Goal: Information Seeking & Learning: Learn about a topic

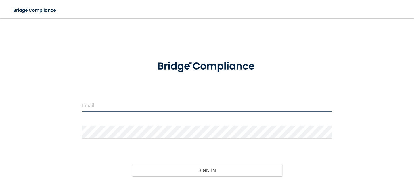
click at [138, 106] on input "email" at bounding box center [207, 105] width 250 height 13
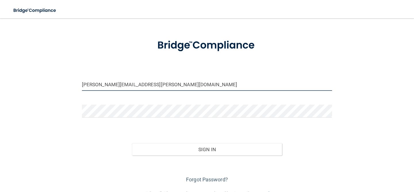
scroll to position [36, 0]
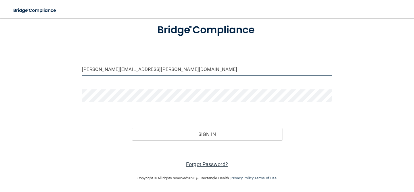
type input "katherine.nelson@mpda-mn.com"
click at [205, 163] on link "Forgot Password?" at bounding box center [207, 164] width 42 height 6
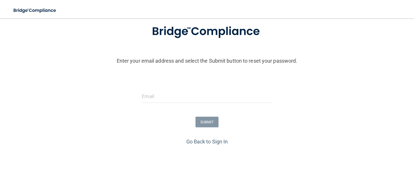
scroll to position [52, 0]
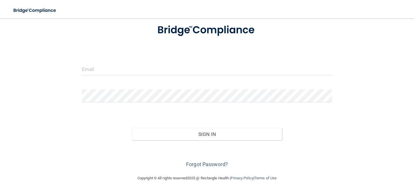
scroll to position [36, 0]
click at [155, 62] on form "Invalid email/password. You don't have permission to access that page. Sign In …" at bounding box center [207, 93] width 250 height 153
click at [151, 70] on input "email" at bounding box center [207, 69] width 250 height 13
type input "katherine.nelson@mpda-mn.com"
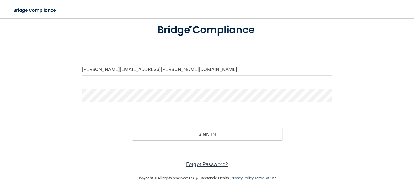
click at [214, 164] on link "Forgot Password?" at bounding box center [207, 164] width 42 height 6
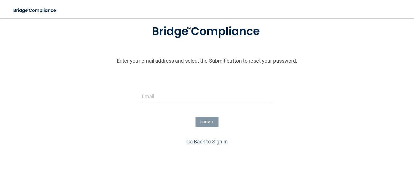
scroll to position [52, 0]
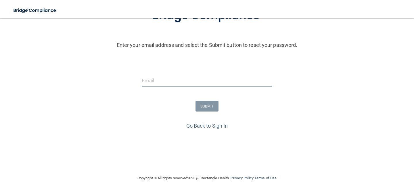
click at [196, 85] on input "email" at bounding box center [207, 80] width 130 height 13
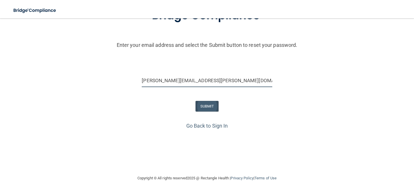
type input "katherine.nelson@mpda-mn.com"
click at [202, 107] on button "SUBMIT" at bounding box center [207, 106] width 23 height 11
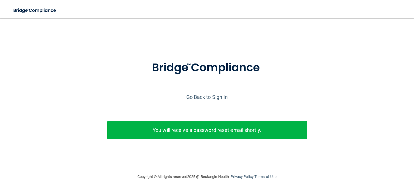
scroll to position [0, 0]
click at [185, 138] on div "You will receive a password reset email shortly." at bounding box center [207, 130] width 200 height 18
click at [187, 133] on p "You will receive a password reset email shortly." at bounding box center [207, 129] width 191 height 9
click at [211, 98] on link "Go Back to Sign In" at bounding box center [207, 97] width 42 height 6
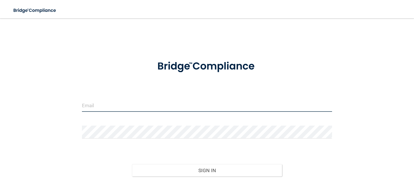
click at [179, 103] on input "email" at bounding box center [207, 105] width 250 height 13
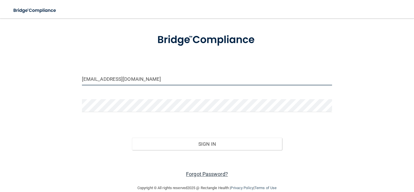
type input "[EMAIL_ADDRESS][DOMAIN_NAME]"
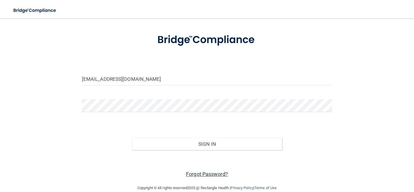
click at [197, 172] on link "Forgot Password?" at bounding box center [207, 174] width 42 height 6
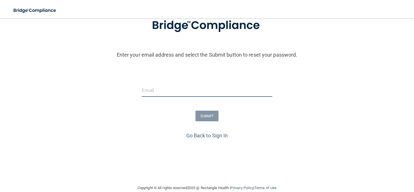
click at [185, 95] on input "email" at bounding box center [207, 90] width 130 height 13
type input "[EMAIL_ADDRESS][DOMAIN_NAME]"
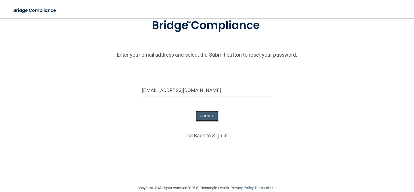
click at [207, 119] on button "SUBMIT" at bounding box center [207, 116] width 23 height 11
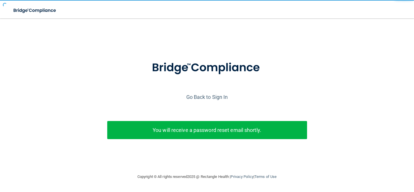
scroll to position [0, 0]
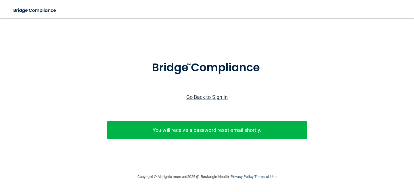
click at [207, 96] on link "Go Back to Sign In" at bounding box center [207, 97] width 42 height 6
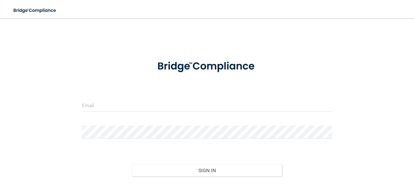
click at [207, 96] on form "Invalid email/password. You don't have permission to access that page. Sign In …" at bounding box center [207, 129] width 250 height 153
click at [204, 101] on input "email" at bounding box center [207, 105] width 250 height 13
type input "[EMAIL_ADDRESS][DOMAIN_NAME]"
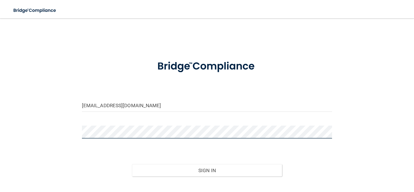
click at [132, 164] on button "Sign In" at bounding box center [207, 170] width 150 height 13
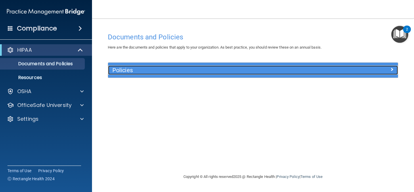
click at [185, 74] on div "Policies" at bounding box center [217, 70] width 218 height 9
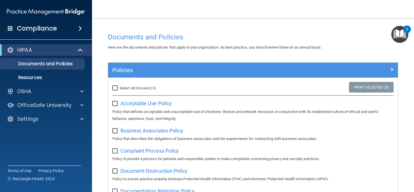
click at [408, 37] on img "Open Resource Center, 2 new notifications" at bounding box center [400, 34] width 17 height 17
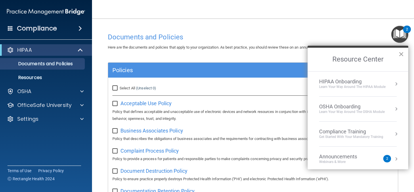
click at [402, 56] on button "×" at bounding box center [401, 54] width 5 height 9
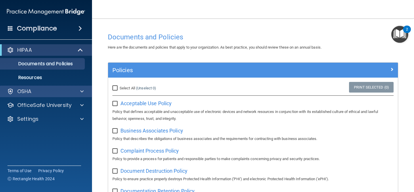
click at [39, 87] on div "OSHA" at bounding box center [46, 92] width 92 height 12
click at [83, 93] on span at bounding box center [81, 91] width 3 height 7
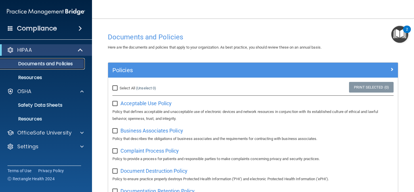
click at [40, 64] on p "Documents and Policies" at bounding box center [43, 64] width 79 height 6
click at [114, 91] on label "Select All (Unselect 0) Unselect All" at bounding box center [135, 88] width 44 height 7
click at [115, 88] on input "Select All (Unselect 0) Unselect All" at bounding box center [116, 88] width 7 height 5
checkbox input "true"
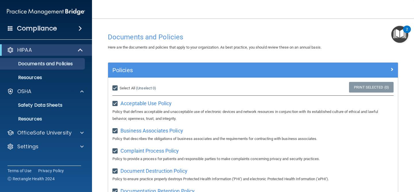
checkbox input "true"
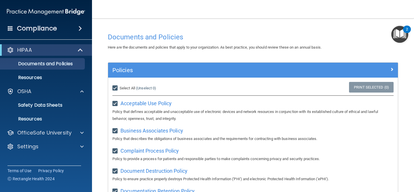
checkbox input "true"
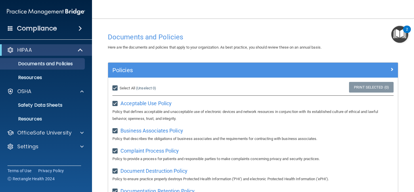
checkbox input "true"
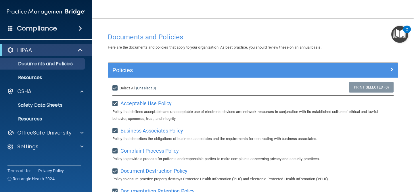
checkbox input "true"
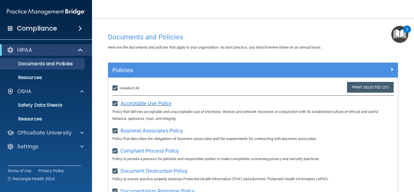
click at [141, 104] on span "Acceptable Use Policy" at bounding box center [146, 103] width 51 height 6
click at [32, 79] on p "Resources" at bounding box center [43, 78] width 79 height 6
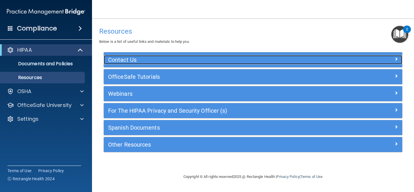
click at [398, 60] on div at bounding box center [365, 58] width 75 height 7
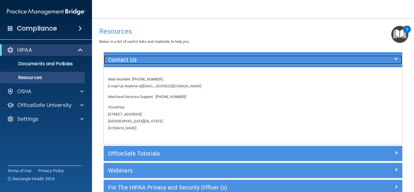
click at [397, 60] on span at bounding box center [396, 59] width 3 height 7
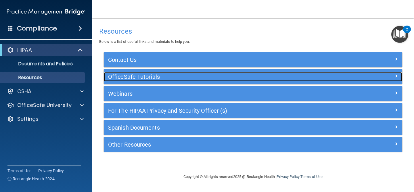
click at [395, 75] on span at bounding box center [396, 76] width 3 height 7
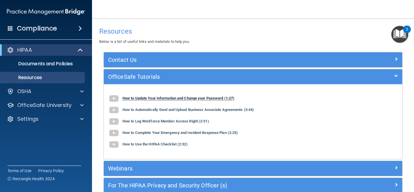
click at [174, 99] on b "How to Update Your Information and Change your Password (1:27)" at bounding box center [179, 98] width 112 height 4
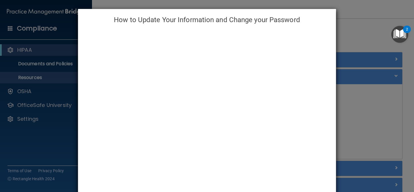
click at [348, 46] on div "How to Update Your Information and Change your Password" at bounding box center [207, 96] width 414 height 192
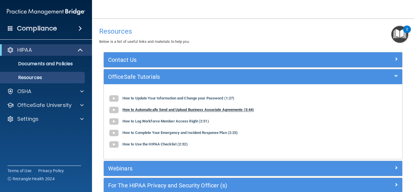
click at [135, 112] on b "How to Automatically Send and Upload Business Associate Agreements (3:44)" at bounding box center [189, 110] width 132 height 4
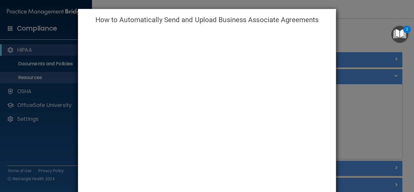
scroll to position [43, 0]
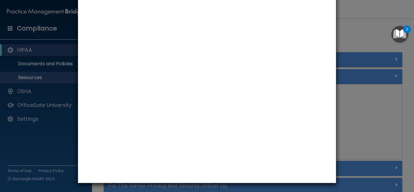
click at [357, 99] on div "How to Automatically Send and Upload Business Associate Agreements" at bounding box center [207, 96] width 414 height 192
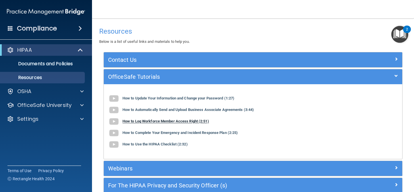
click at [179, 123] on b "How to Log Workforce Member Access Right (2:51)" at bounding box center [166, 121] width 87 height 4
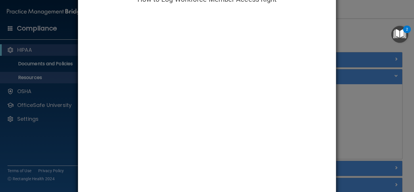
scroll to position [42, 0]
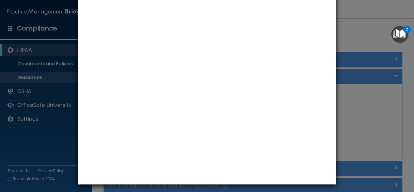
click at [383, 134] on div "How to Log Workforce Member Access Right" at bounding box center [207, 96] width 414 height 192
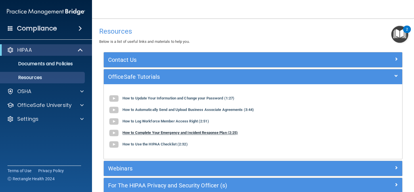
click at [197, 131] on b "How to Complete Your Emergency and Incident Response Plan (2:25)" at bounding box center [180, 133] width 115 height 4
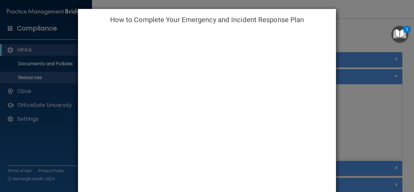
scroll to position [43, 0]
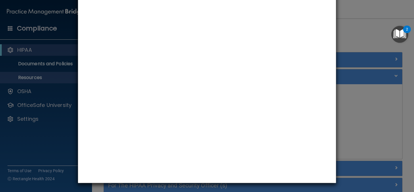
click at [351, 127] on div "How to Complete Your Emergency and Incident Response Plan" at bounding box center [207, 96] width 414 height 192
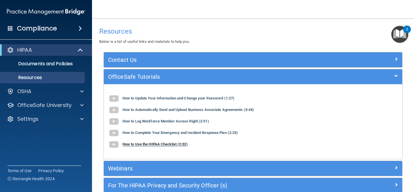
click at [129, 144] on b "How to Use the HIPAA Checklist (2:32)" at bounding box center [155, 144] width 65 height 4
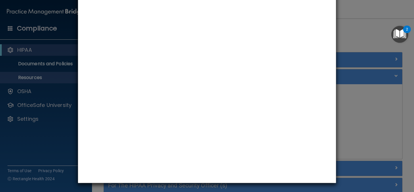
click at [394, 137] on div "How to Use the HIPAA Checklist" at bounding box center [207, 96] width 414 height 192
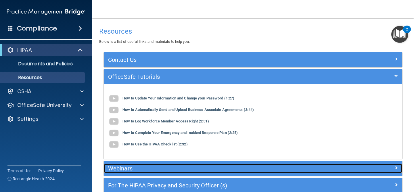
click at [395, 166] on span at bounding box center [396, 167] width 3 height 7
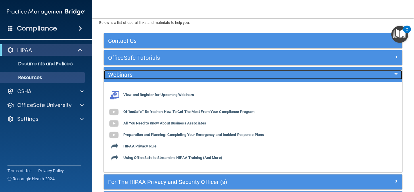
scroll to position [62, 0]
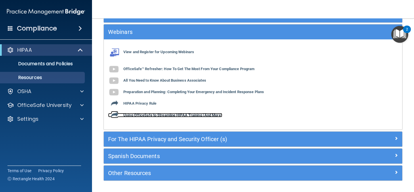
click at [139, 116] on b "Using OfficeSafe to Streamline HIPAA Training (And More)" at bounding box center [172, 115] width 99 height 4
click at [180, 72] on div "View and Register for Upcoming Webinars OfficeSafe™ Refresher: How To Get The M…" at bounding box center [253, 85] width 299 height 82
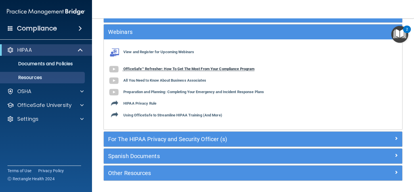
click at [183, 70] on b "OfficeSafe™ Refresher: How To Get The Most From Your Compliance Program" at bounding box center [188, 69] width 131 height 4
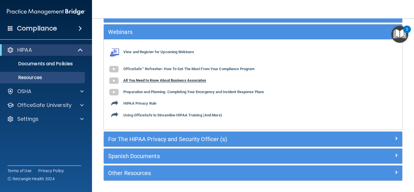
click at [179, 82] on b "All You Need to Know About Business Associates" at bounding box center [164, 81] width 83 height 4
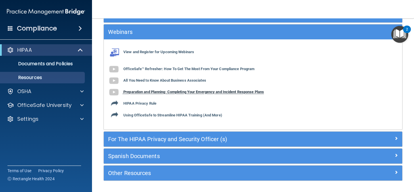
click at [181, 92] on b "Preparation and Planning: Completing Your Emergency and Incident Response Plans" at bounding box center [193, 92] width 141 height 4
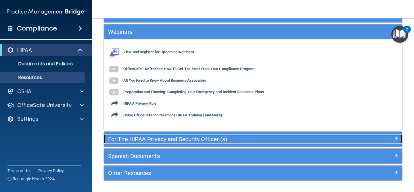
click at [132, 140] on h5 "For The HIPAA Privacy and Security Officer (s)" at bounding box center [216, 139] width 216 height 6
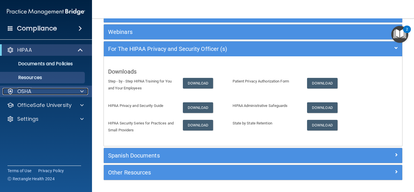
click at [69, 88] on div "OSHA" at bounding box center [38, 91] width 71 height 7
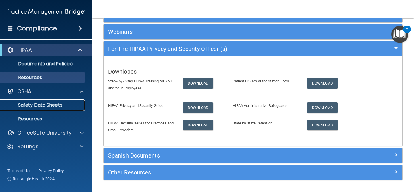
click at [62, 107] on p "Safety Data Sheets" at bounding box center [43, 105] width 79 height 6
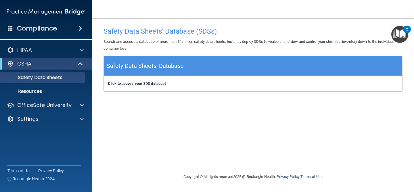
click at [148, 84] on b "Click to access your SDS database" at bounding box center [137, 83] width 58 height 4
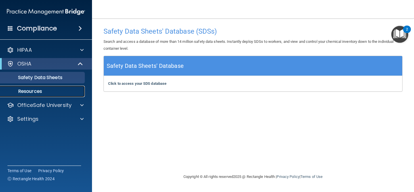
click at [37, 93] on p "Resources" at bounding box center [43, 92] width 79 height 6
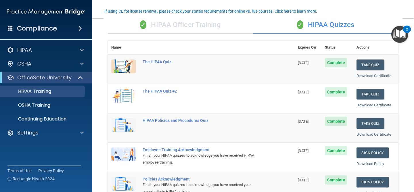
scroll to position [47, 0]
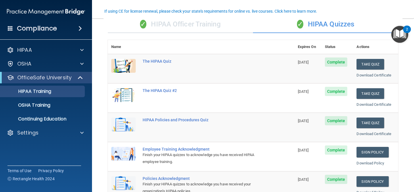
click at [335, 60] on span "Complete" at bounding box center [336, 62] width 23 height 9
click at [210, 26] on div "✓ HIPAA Officer Training" at bounding box center [180, 24] width 145 height 17
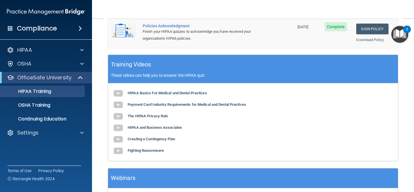
scroll to position [202, 0]
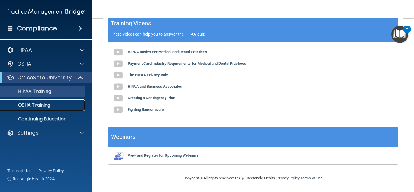
click at [77, 102] on link "OSHA Training" at bounding box center [39, 106] width 91 height 12
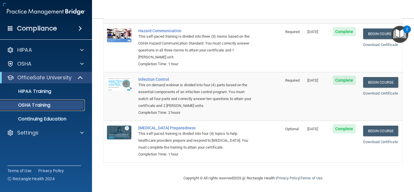
scroll to position [90, 0]
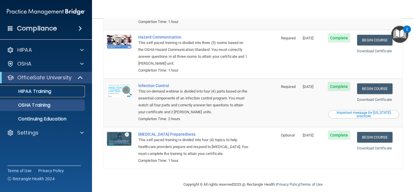
click at [64, 93] on div "HIPAA Training" at bounding box center [43, 92] width 79 height 6
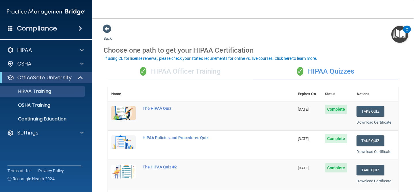
click at [340, 105] on span "Complete" at bounding box center [336, 109] width 23 height 9
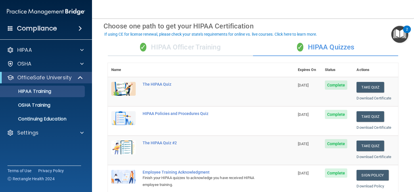
scroll to position [27, 0]
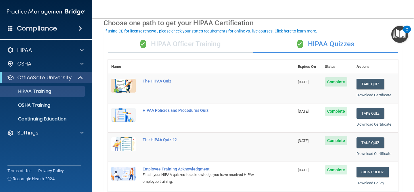
click at [404, 39] on img "Open Resource Center, 2 new notifications" at bounding box center [400, 34] width 17 height 17
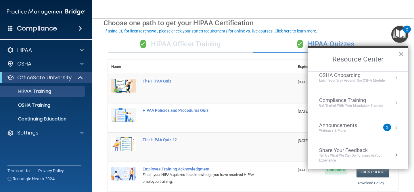
scroll to position [32, 0]
click at [342, 104] on div "Get Started with your mandatory training" at bounding box center [351, 104] width 64 height 5
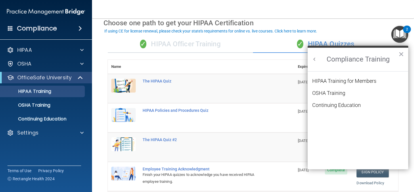
scroll to position [0, 0]
click at [341, 94] on div "OSHA Training" at bounding box center [329, 93] width 33 height 5
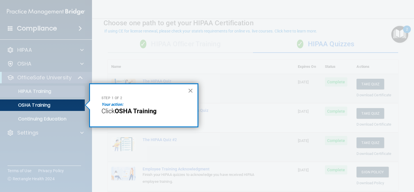
click at [191, 93] on button "×" at bounding box center [190, 90] width 5 height 9
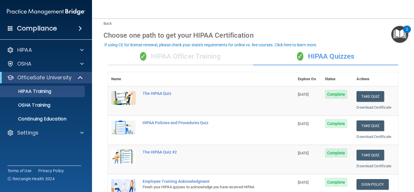
scroll to position [17, 0]
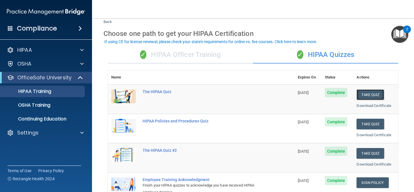
click at [384, 96] on button "Take Quiz" at bounding box center [371, 95] width 28 height 11
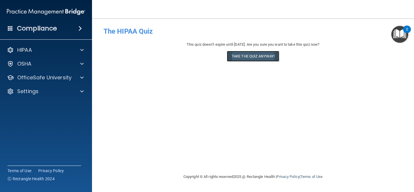
click at [254, 58] on button "Take the quiz anyway!" at bounding box center [253, 56] width 52 height 11
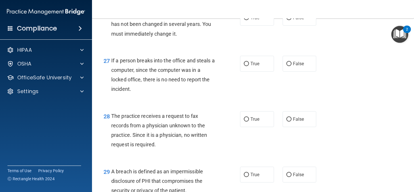
scroll to position [1492, 0]
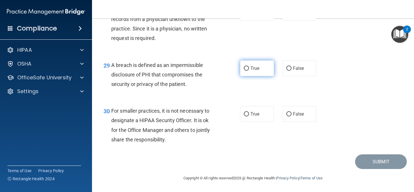
click at [247, 68] on input "True" at bounding box center [246, 68] width 5 height 4
radio input "true"
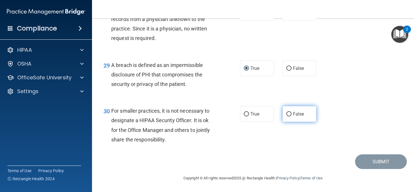
click at [291, 116] on input "False" at bounding box center [289, 114] width 5 height 4
radio input "true"
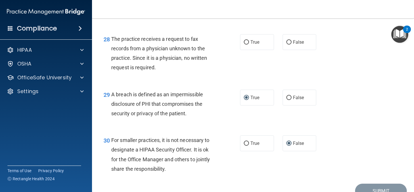
scroll to position [1453, 0]
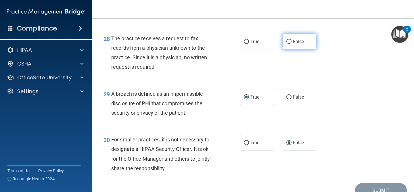
click at [289, 44] on input "False" at bounding box center [289, 42] width 5 height 4
radio input "true"
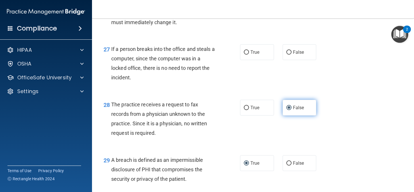
scroll to position [1387, 0]
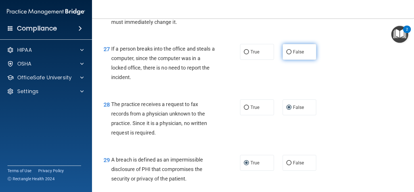
click at [287, 60] on label "False" at bounding box center [300, 52] width 34 height 16
click at [287, 54] on input "False" at bounding box center [289, 52] width 5 height 4
radio input "true"
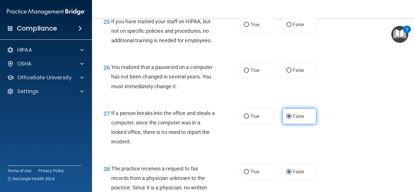
scroll to position [1322, 0]
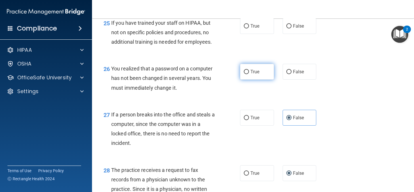
click at [262, 76] on label "True" at bounding box center [257, 72] width 34 height 16
click at [249, 74] on input "True" at bounding box center [246, 72] width 5 height 4
radio input "true"
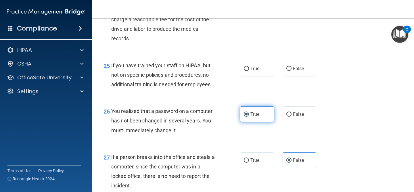
scroll to position [1279, 0]
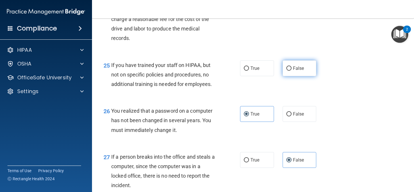
click at [290, 71] on input "False" at bounding box center [289, 68] width 5 height 4
radio input "true"
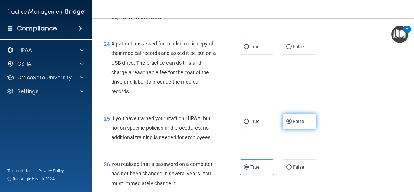
scroll to position [1227, 0]
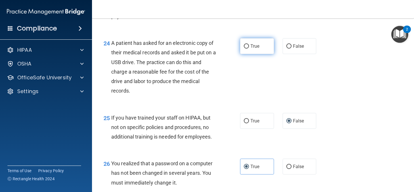
click at [249, 54] on label "True" at bounding box center [257, 46] width 34 height 16
click at [249, 49] on input "True" at bounding box center [246, 46] width 5 height 4
radio input "true"
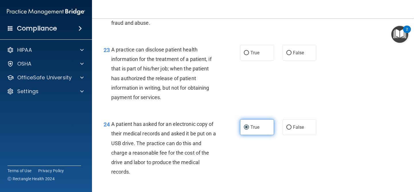
scroll to position [1146, 0]
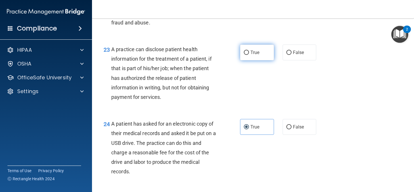
click at [249, 60] on label "True" at bounding box center [257, 53] width 34 height 16
click at [249, 55] on input "True" at bounding box center [246, 53] width 5 height 4
radio input "true"
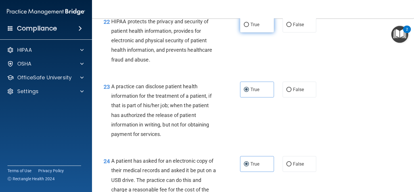
scroll to position [1071, 0]
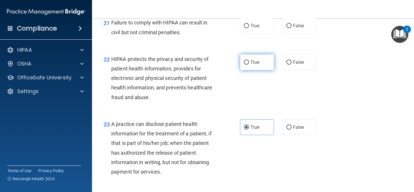
click at [243, 68] on label "True" at bounding box center [257, 62] width 34 height 16
click at [244, 65] on input "True" at bounding box center [246, 62] width 5 height 4
radio input "true"
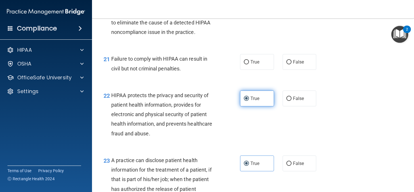
scroll to position [1036, 0]
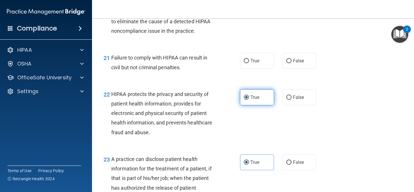
click at [243, 68] on label "True" at bounding box center [257, 61] width 34 height 16
click at [244, 63] on input "True" at bounding box center [246, 61] width 5 height 4
radio input "true"
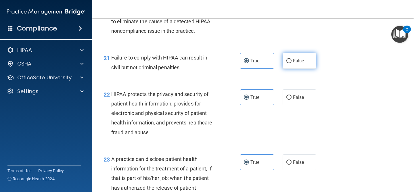
click at [289, 63] on input "False" at bounding box center [289, 61] width 5 height 4
radio input "true"
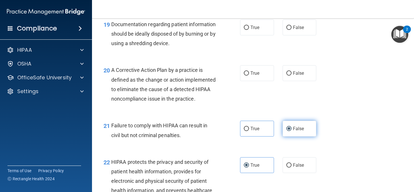
scroll to position [967, 0]
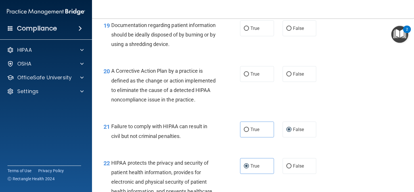
click at [253, 151] on div "21 Failure to comply with HIPAA can result in civil but not criminal penalties.…" at bounding box center [253, 133] width 308 height 36
click at [256, 138] on label "True" at bounding box center [257, 130] width 34 height 16
click at [249, 132] on input "True" at bounding box center [246, 130] width 5 height 4
radio input "true"
radio input "false"
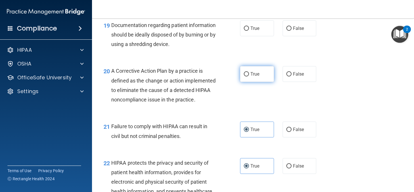
click at [254, 69] on label "True" at bounding box center [257, 74] width 34 height 16
click at [249, 72] on input "True" at bounding box center [246, 74] width 5 height 4
radio input "true"
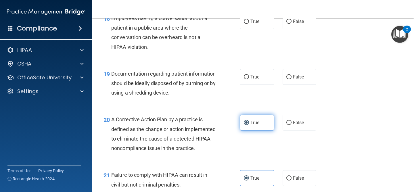
scroll to position [919, 0]
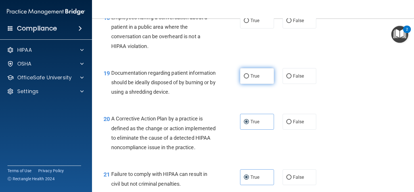
click at [256, 72] on label "True" at bounding box center [257, 76] width 34 height 16
click at [249, 74] on input "True" at bounding box center [246, 76] width 5 height 4
radio input "true"
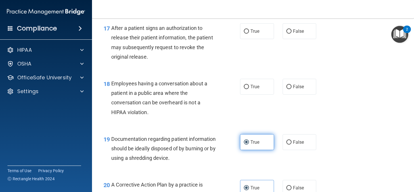
scroll to position [849, 0]
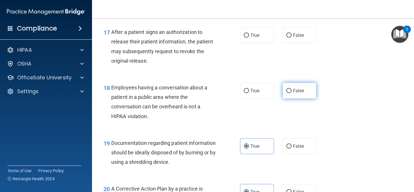
click at [287, 91] on input "False" at bounding box center [289, 91] width 5 height 4
radio input "true"
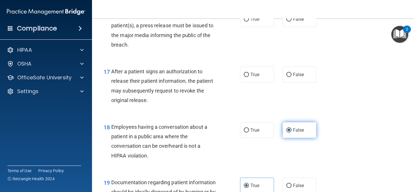
scroll to position [809, 0]
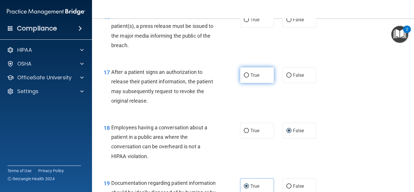
click at [266, 71] on label "True" at bounding box center [257, 75] width 34 height 16
click at [249, 73] on input "True" at bounding box center [246, 75] width 5 height 4
radio input "true"
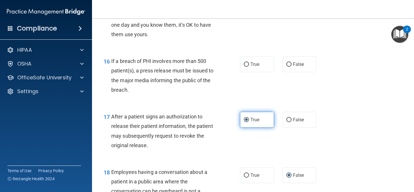
scroll to position [764, 0]
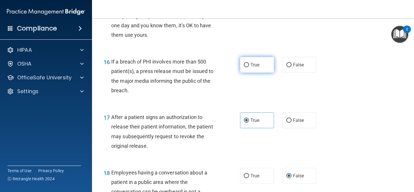
click at [262, 64] on label "True" at bounding box center [257, 65] width 34 height 16
click at [249, 64] on input "True" at bounding box center [246, 65] width 5 height 4
radio input "true"
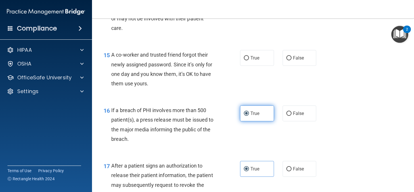
scroll to position [709, 0]
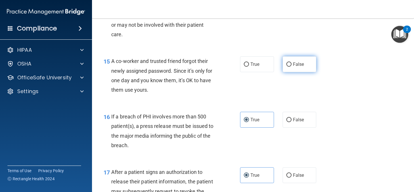
click at [291, 65] on input "False" at bounding box center [289, 64] width 5 height 4
radio input "true"
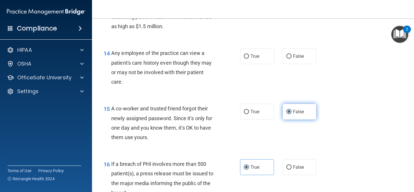
scroll to position [662, 0]
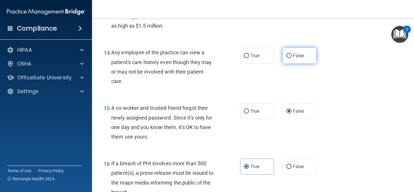
click at [290, 57] on input "False" at bounding box center [289, 56] width 5 height 4
radio input "true"
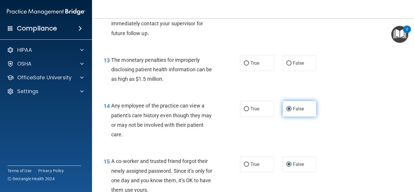
scroll to position [608, 0]
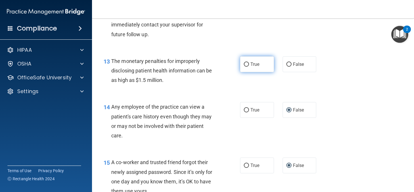
click at [269, 59] on label "True" at bounding box center [257, 64] width 34 height 16
click at [249, 62] on input "True" at bounding box center [246, 64] width 5 height 4
radio input "true"
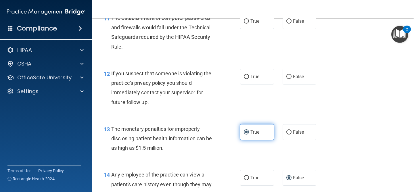
scroll to position [539, 0]
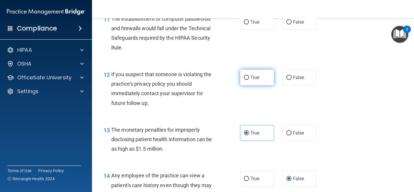
click at [258, 80] on span "True" at bounding box center [255, 77] width 9 height 5
click at [249, 80] on input "True" at bounding box center [246, 78] width 5 height 4
radio input "true"
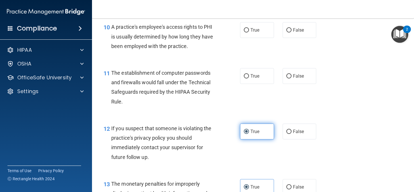
scroll to position [484, 0]
click at [258, 80] on label "True" at bounding box center [257, 76] width 34 height 16
click at [249, 79] on input "True" at bounding box center [246, 77] width 5 height 4
radio input "true"
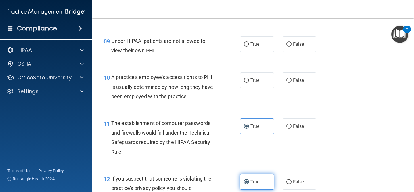
scroll to position [434, 0]
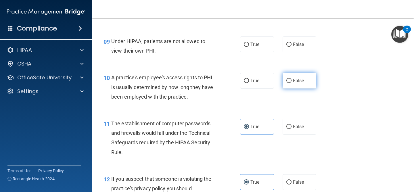
click at [296, 77] on label "False" at bounding box center [300, 81] width 34 height 16
click at [292, 79] on input "False" at bounding box center [289, 81] width 5 height 4
radio input "true"
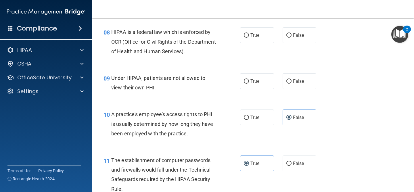
scroll to position [397, 0]
click at [281, 79] on div "True False" at bounding box center [280, 82] width 81 height 16
click at [291, 77] on label "False" at bounding box center [300, 82] width 34 height 16
click at [291, 80] on input "False" at bounding box center [289, 82] width 5 height 4
radio input "true"
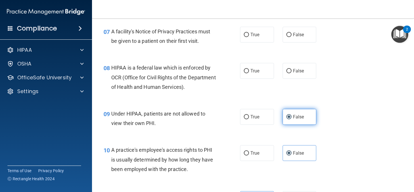
scroll to position [353, 0]
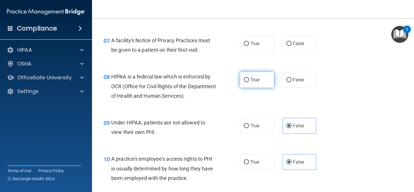
click at [257, 77] on span "True" at bounding box center [255, 79] width 9 height 5
click at [249, 78] on input "True" at bounding box center [246, 80] width 5 height 4
radio input "true"
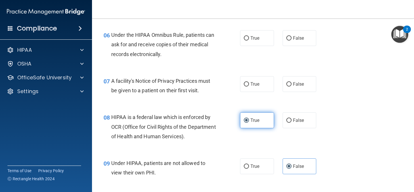
scroll to position [311, 0]
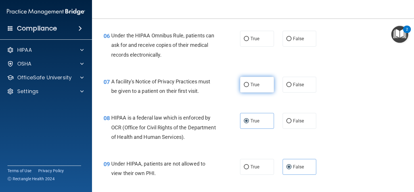
click at [257, 79] on label "True" at bounding box center [257, 85] width 34 height 16
click at [249, 83] on input "True" at bounding box center [246, 85] width 5 height 4
radio input "true"
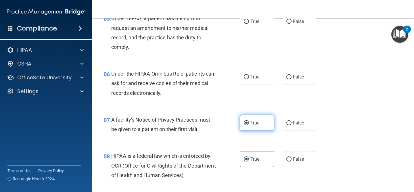
scroll to position [273, 0]
click at [257, 79] on span "True" at bounding box center [255, 77] width 9 height 5
click at [249, 79] on input "True" at bounding box center [246, 77] width 5 height 4
radio input "true"
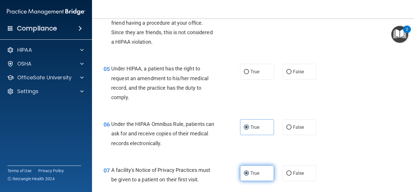
scroll to position [222, 0]
click at [257, 79] on label "True" at bounding box center [257, 72] width 34 height 16
click at [249, 75] on input "True" at bounding box center [246, 73] width 5 height 4
radio input "true"
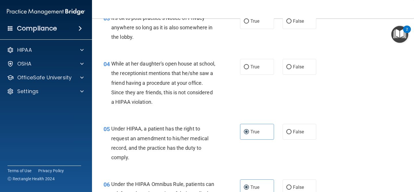
scroll to position [163, 0]
click at [285, 66] on label "False" at bounding box center [300, 67] width 34 height 16
click at [287, 66] on input "False" at bounding box center [289, 67] width 5 height 4
radio input "true"
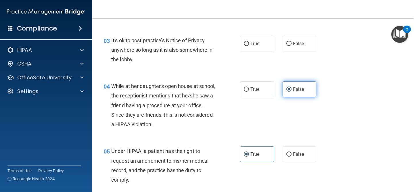
scroll to position [128, 0]
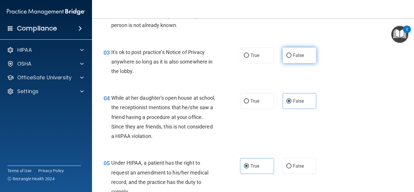
click at [300, 53] on span "False" at bounding box center [298, 55] width 11 height 5
click at [292, 54] on input "False" at bounding box center [289, 56] width 5 height 4
radio input "true"
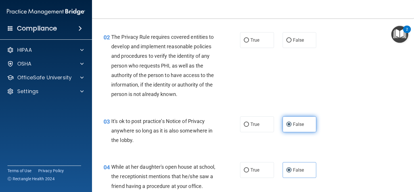
scroll to position [60, 0]
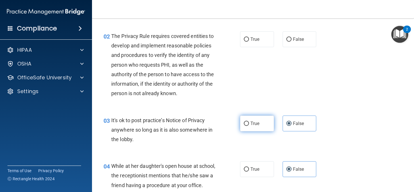
click at [243, 121] on label "True" at bounding box center [257, 124] width 34 height 16
click at [244, 122] on input "True" at bounding box center [246, 124] width 5 height 4
radio input "true"
radio input "false"
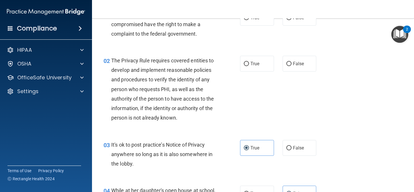
scroll to position [36, 0]
click at [262, 64] on label "True" at bounding box center [257, 64] width 34 height 16
click at [249, 64] on input "True" at bounding box center [246, 64] width 5 height 4
radio input "true"
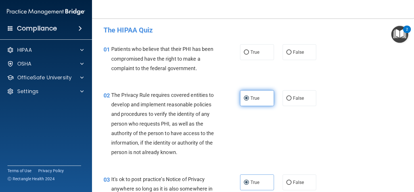
scroll to position [0, 0]
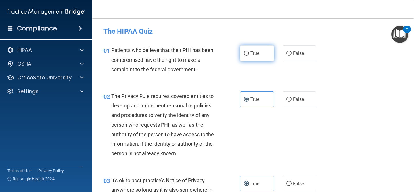
click at [251, 48] on label "True" at bounding box center [257, 53] width 34 height 16
click at [249, 52] on input "True" at bounding box center [246, 54] width 5 height 4
radio input "true"
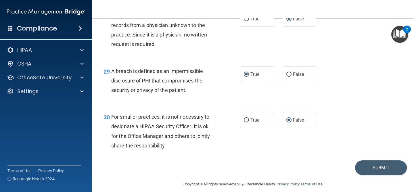
scroll to position [1492, 0]
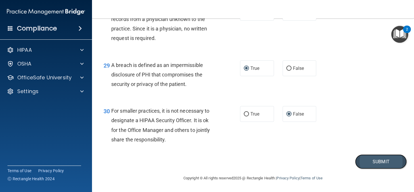
click at [370, 164] on button "Submit" at bounding box center [381, 162] width 52 height 15
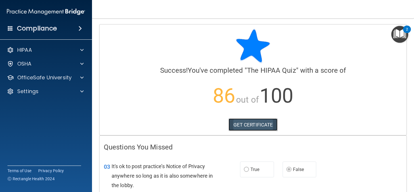
click at [259, 119] on link "GET CERTIFICATE" at bounding box center [253, 125] width 49 height 13
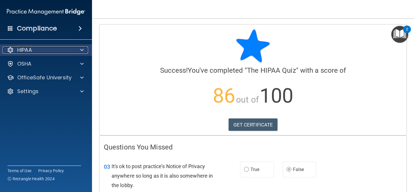
click at [55, 52] on div "HIPAA" at bounding box center [38, 50] width 71 height 7
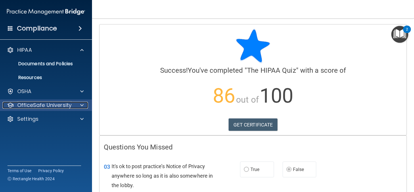
click at [32, 106] on p "OfficeSafe University" at bounding box center [44, 105] width 54 height 7
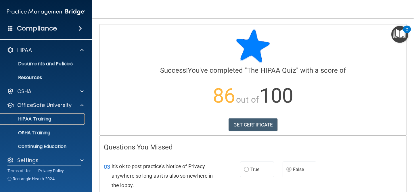
click at [33, 118] on p "HIPAA Training" at bounding box center [27, 119] width 47 height 6
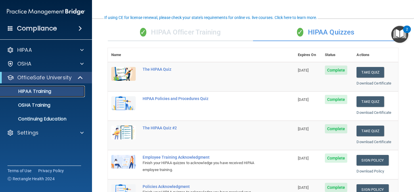
scroll to position [41, 0]
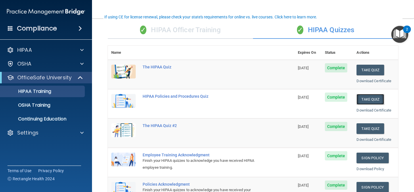
click at [367, 100] on button "Take Quiz" at bounding box center [371, 99] width 28 height 11
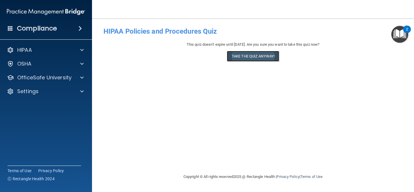
click at [271, 56] on button "Take the quiz anyway!" at bounding box center [253, 56] width 52 height 11
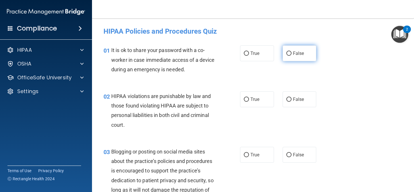
click at [300, 51] on span "False" at bounding box center [298, 53] width 11 height 5
click at [292, 52] on input "False" at bounding box center [289, 54] width 5 height 4
radio input "true"
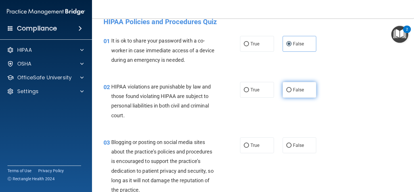
scroll to position [13, 0]
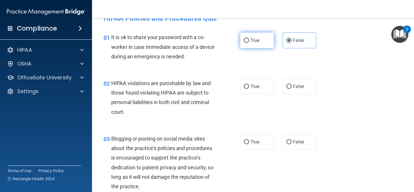
click at [260, 46] on label "True" at bounding box center [257, 41] width 34 height 16
click at [249, 43] on input "True" at bounding box center [246, 41] width 5 height 4
radio input "true"
click at [287, 42] on input "False" at bounding box center [289, 41] width 5 height 4
radio input "true"
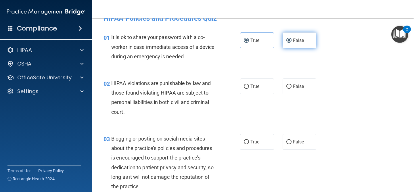
radio input "false"
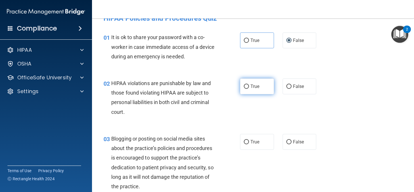
click at [249, 82] on label "True" at bounding box center [257, 87] width 34 height 16
click at [249, 85] on input "True" at bounding box center [246, 87] width 5 height 4
radio input "true"
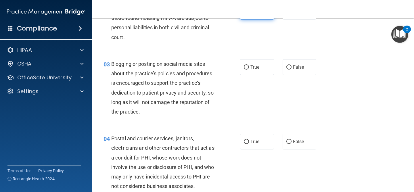
scroll to position [89, 0]
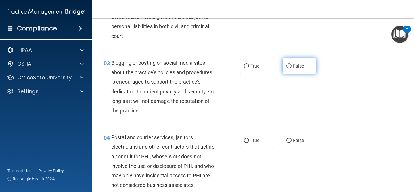
click at [295, 66] on span "False" at bounding box center [298, 65] width 11 height 5
click at [292, 66] on input "False" at bounding box center [289, 66] width 5 height 4
radio input "true"
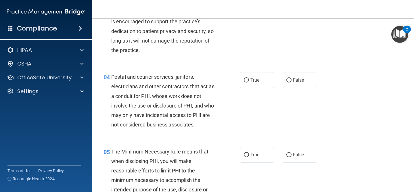
scroll to position [149, 0]
click at [271, 85] on label "True" at bounding box center [257, 81] width 34 height 16
click at [249, 83] on input "True" at bounding box center [246, 81] width 5 height 4
radio input "true"
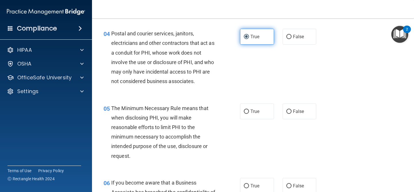
scroll to position [197, 0]
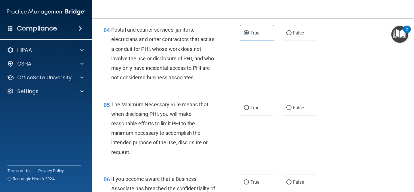
click at [275, 107] on div "True False" at bounding box center [280, 108] width 81 height 16
click at [266, 109] on label "True" at bounding box center [257, 108] width 34 height 16
click at [249, 109] on input "True" at bounding box center [246, 108] width 5 height 4
radio input "true"
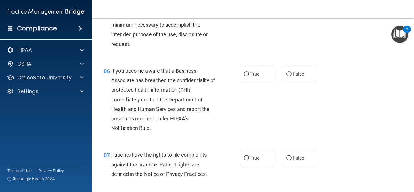
scroll to position [307, 0]
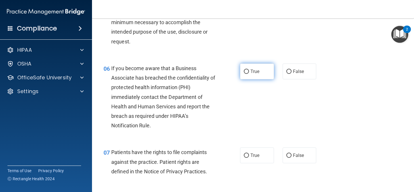
click at [263, 71] on label "True" at bounding box center [257, 72] width 34 height 16
click at [249, 71] on input "True" at bounding box center [246, 72] width 5 height 4
radio input "true"
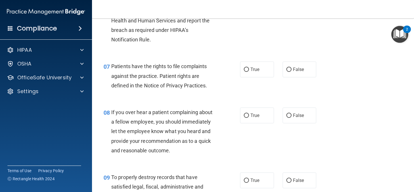
scroll to position [399, 0]
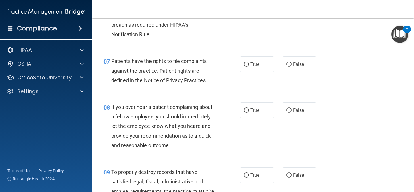
click at [263, 71] on label "True" at bounding box center [257, 64] width 34 height 16
click at [249, 67] on input "True" at bounding box center [246, 64] width 5 height 4
radio input "true"
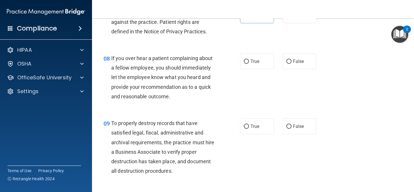
scroll to position [448, 0]
click at [298, 62] on span "False" at bounding box center [298, 60] width 11 height 5
click at [292, 62] on input "False" at bounding box center [289, 61] width 5 height 4
radio input "true"
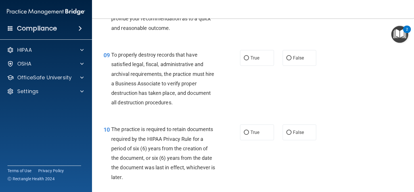
scroll to position [518, 0]
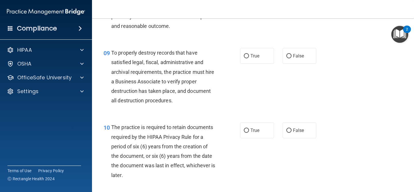
click at [258, 64] on div "09 To properly destroy records that have satisfied legal, fiscal, administrativ…" at bounding box center [253, 78] width 308 height 75
click at [257, 57] on span "True" at bounding box center [255, 55] width 9 height 5
click at [249, 57] on input "True" at bounding box center [246, 56] width 5 height 4
radio input "true"
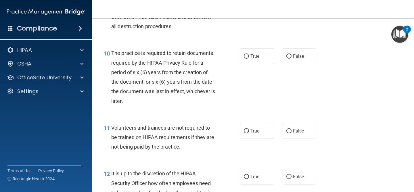
scroll to position [593, 0]
click at [259, 45] on div "10 The practice is required to retain documents required by the HIPAA Privacy R…" at bounding box center [253, 78] width 308 height 75
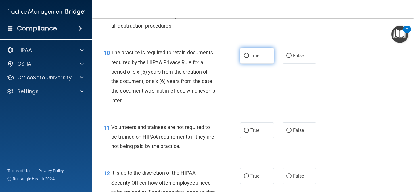
click at [258, 58] on span "True" at bounding box center [255, 55] width 9 height 5
click at [249, 58] on input "True" at bounding box center [246, 56] width 5 height 4
radio input "true"
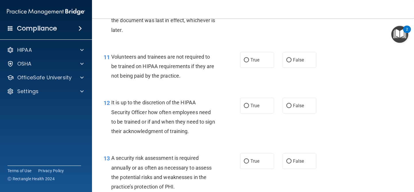
scroll to position [666, 0]
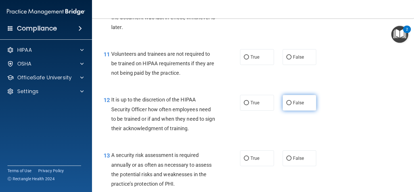
click at [304, 102] on span "False" at bounding box center [298, 102] width 11 height 5
click at [292, 102] on input "False" at bounding box center [289, 103] width 5 height 4
radio input "true"
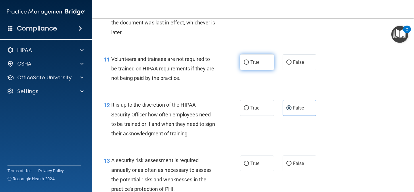
click at [265, 67] on label "True" at bounding box center [257, 62] width 34 height 16
click at [249, 65] on input "True" at bounding box center [246, 62] width 5 height 4
radio input "true"
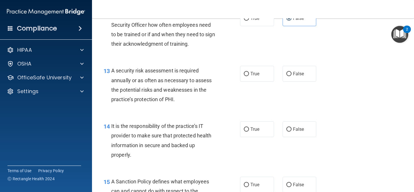
scroll to position [756, 0]
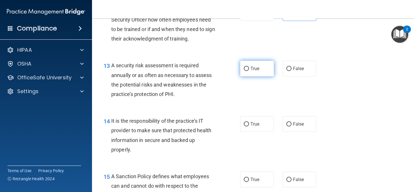
click at [256, 69] on span "True" at bounding box center [255, 68] width 9 height 5
click at [249, 69] on input "True" at bounding box center [246, 69] width 5 height 4
radio input "true"
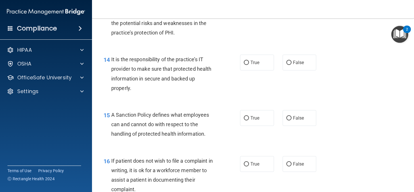
scroll to position [821, 0]
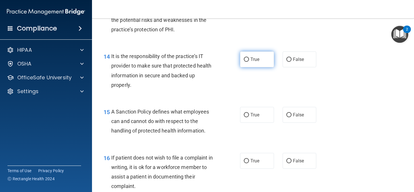
click at [260, 64] on label "True" at bounding box center [257, 60] width 34 height 16
click at [249, 62] on input "True" at bounding box center [246, 60] width 5 height 4
radio input "true"
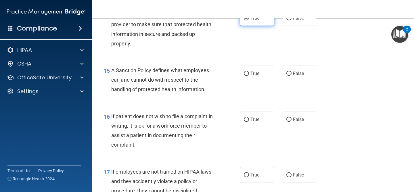
scroll to position [862, 0]
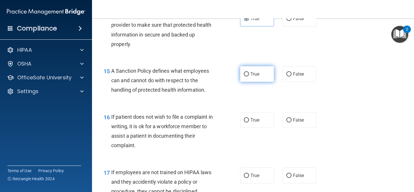
click at [261, 73] on label "True" at bounding box center [257, 74] width 34 height 16
click at [249, 73] on input "True" at bounding box center [246, 74] width 5 height 4
radio input "true"
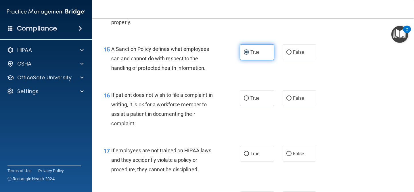
scroll to position [888, 0]
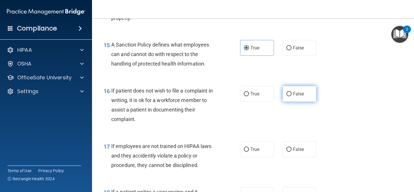
click at [306, 92] on label "False" at bounding box center [300, 94] width 34 height 16
click at [292, 92] on input "False" at bounding box center [289, 94] width 5 height 4
radio input "true"
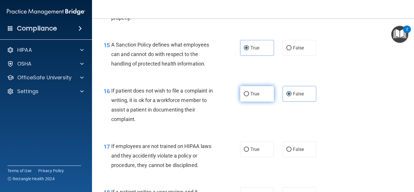
click at [271, 87] on label "True" at bounding box center [257, 94] width 34 height 16
click at [249, 92] on input "True" at bounding box center [246, 94] width 5 height 4
radio input "true"
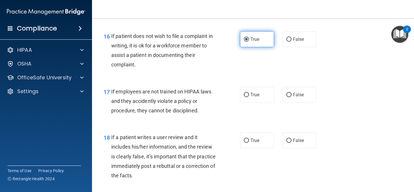
scroll to position [941, 0]
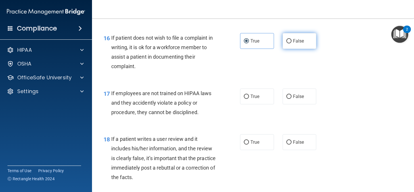
click at [308, 48] on label "False" at bounding box center [300, 41] width 34 height 16
click at [292, 43] on input "False" at bounding box center [289, 41] width 5 height 4
radio input "true"
radio input "false"
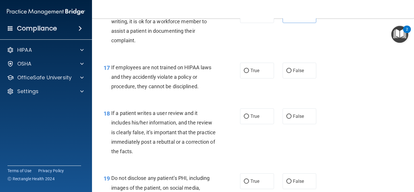
scroll to position [973, 0]
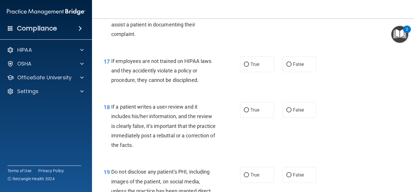
click at [300, 55] on div "17 If employees are not trained on HIPAA laws and they accidently violate a pol…" at bounding box center [253, 72] width 308 height 46
click at [301, 60] on label "False" at bounding box center [300, 64] width 34 height 16
click at [292, 62] on input "False" at bounding box center [289, 64] width 5 height 4
radio input "true"
click at [300, 117] on label "False" at bounding box center [300, 110] width 34 height 16
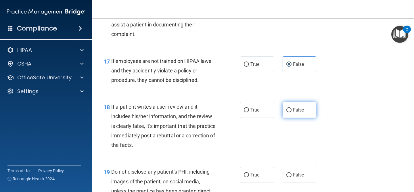
click at [292, 113] on input "False" at bounding box center [289, 110] width 5 height 4
radio input "true"
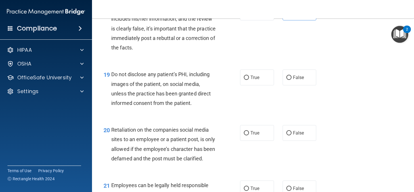
scroll to position [1077, 0]
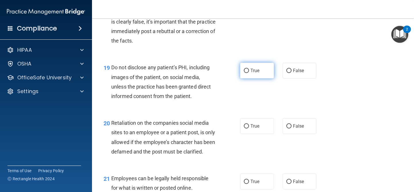
click at [251, 75] on label "True" at bounding box center [257, 71] width 34 height 16
click at [249, 73] on input "True" at bounding box center [246, 71] width 5 height 4
radio input "true"
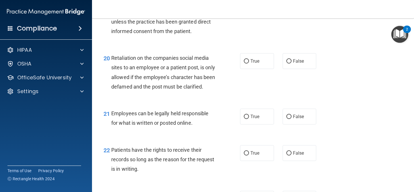
scroll to position [1143, 0]
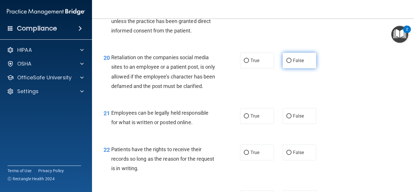
click at [291, 58] on label "False" at bounding box center [300, 61] width 34 height 16
click at [291, 59] on input "False" at bounding box center [289, 61] width 5 height 4
radio input "true"
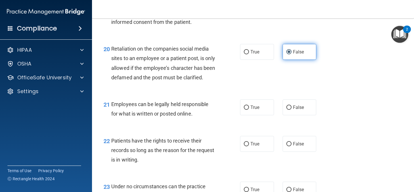
scroll to position [1153, 0]
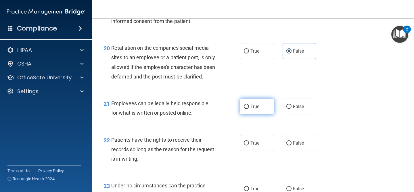
click at [259, 109] on span "True" at bounding box center [255, 106] width 9 height 5
click at [249, 109] on input "True" at bounding box center [246, 107] width 5 height 4
radio input "true"
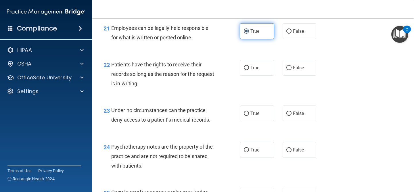
scroll to position [1229, 0]
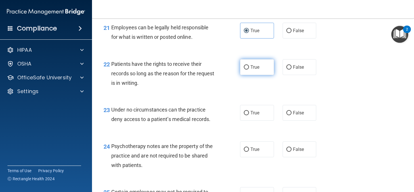
click at [250, 75] on label "True" at bounding box center [257, 67] width 34 height 16
click at [249, 70] on input "True" at bounding box center [246, 67] width 5 height 4
radio input "true"
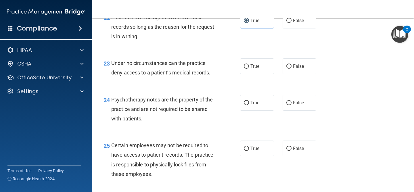
scroll to position [1275, 0]
click at [265, 74] on label "True" at bounding box center [257, 66] width 34 height 16
click at [249, 68] on input "True" at bounding box center [246, 66] width 5 height 4
radio input "true"
click at [302, 69] on span "False" at bounding box center [298, 65] width 11 height 5
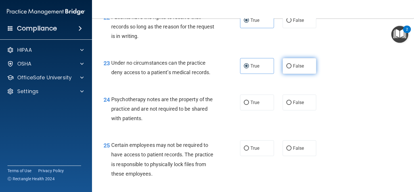
click at [292, 68] on input "False" at bounding box center [289, 66] width 5 height 4
radio input "true"
radio input "false"
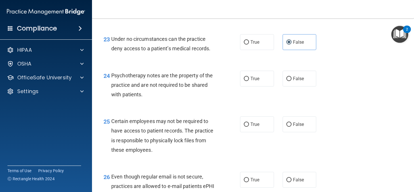
scroll to position [1301, 0]
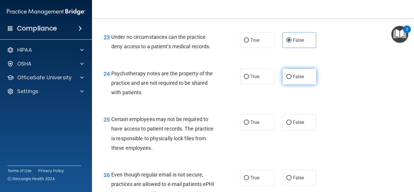
click at [290, 79] on input "False" at bounding box center [289, 77] width 5 height 4
radio input "true"
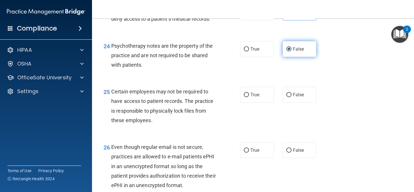
scroll to position [1330, 0]
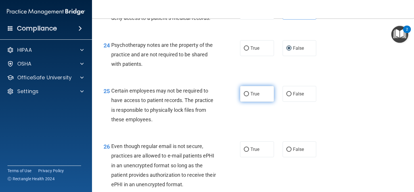
click at [255, 100] on label "True" at bounding box center [257, 94] width 34 height 16
click at [249, 96] on input "True" at bounding box center [246, 94] width 5 height 4
radio input "true"
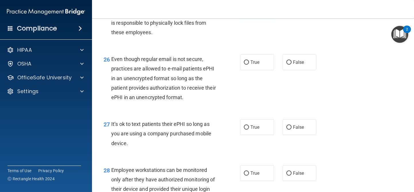
scroll to position [1417, 0]
click at [242, 71] on label "True" at bounding box center [257, 63] width 34 height 16
click at [244, 65] on input "True" at bounding box center [246, 63] width 5 height 4
radio input "true"
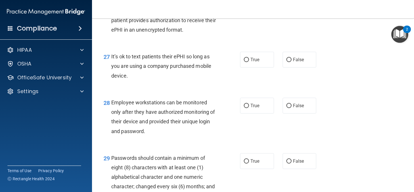
scroll to position [1485, 0]
click at [300, 62] on label "False" at bounding box center [300, 60] width 34 height 16
click at [292, 62] on input "False" at bounding box center [289, 60] width 5 height 4
radio input "true"
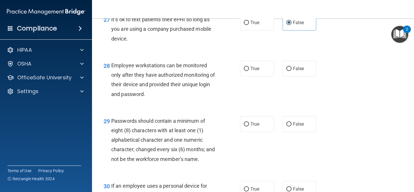
scroll to position [1526, 0]
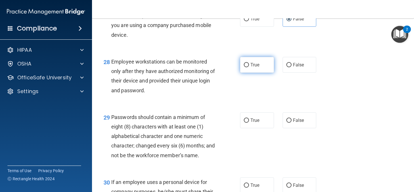
click at [248, 67] on input "True" at bounding box center [246, 65] width 5 height 4
radio input "true"
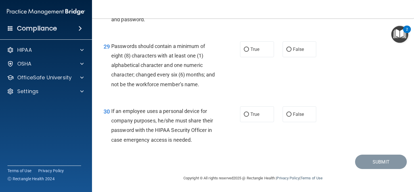
scroll to position [1605, 0]
click at [265, 54] on label "True" at bounding box center [257, 49] width 34 height 16
click at [249, 52] on input "True" at bounding box center [246, 49] width 5 height 4
radio input "true"
click at [252, 111] on label "True" at bounding box center [257, 114] width 34 height 16
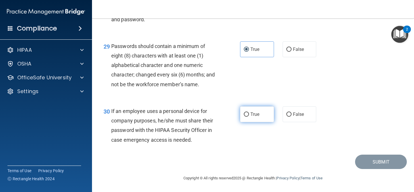
click at [249, 113] on input "True" at bounding box center [246, 115] width 5 height 4
radio input "true"
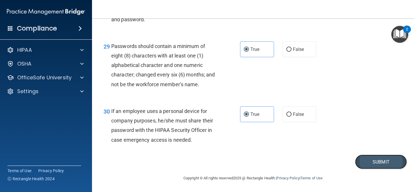
click at [372, 158] on button "Submit" at bounding box center [381, 162] width 52 height 15
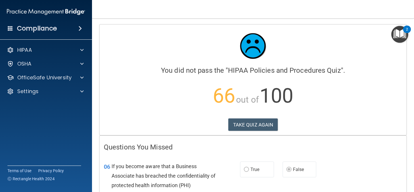
click at [241, 118] on div "Calculating your score.... You did not pass the " HIPAA Policies and Procedures…" at bounding box center [253, 79] width 307 height 111
click at [242, 122] on button "TAKE QUIZ AGAIN" at bounding box center [254, 125] width 50 height 13
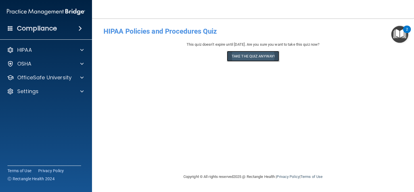
click at [257, 60] on button "Take the quiz anyway!" at bounding box center [253, 56] width 52 height 11
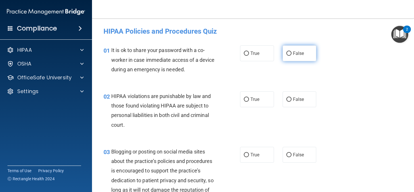
click at [293, 58] on label "False" at bounding box center [300, 53] width 34 height 16
click at [292, 56] on input "False" at bounding box center [289, 54] width 5 height 4
radio input "true"
click at [247, 100] on input "True" at bounding box center [246, 100] width 5 height 4
radio input "true"
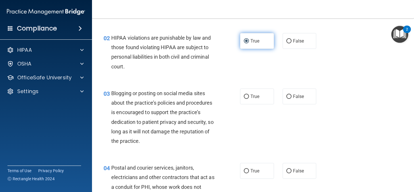
scroll to position [60, 0]
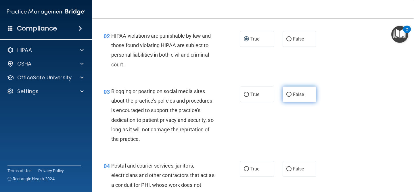
click at [299, 93] on span "False" at bounding box center [298, 94] width 11 height 5
click at [292, 93] on input "False" at bounding box center [289, 95] width 5 height 4
radio input "true"
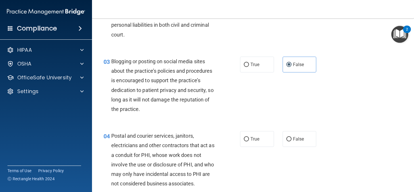
scroll to position [102, 0]
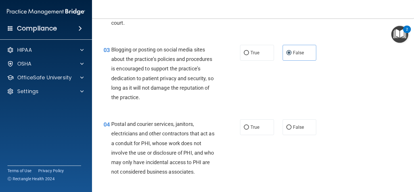
click at [243, 138] on div "04 Postal and courier services, janitors, electricians and other contractors th…" at bounding box center [172, 149] width 154 height 60
click at [249, 124] on label "True" at bounding box center [257, 127] width 34 height 16
click at [249, 125] on input "True" at bounding box center [246, 127] width 5 height 4
radio input "true"
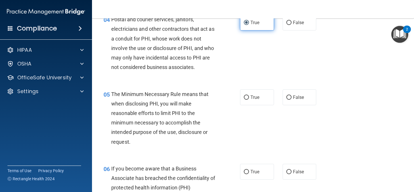
scroll to position [208, 0]
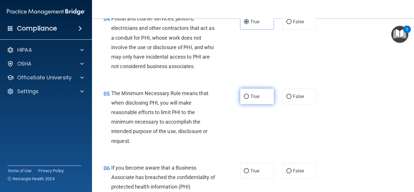
click at [251, 95] on span "True" at bounding box center [255, 96] width 9 height 5
click at [249, 95] on input "True" at bounding box center [246, 97] width 5 height 4
radio input "true"
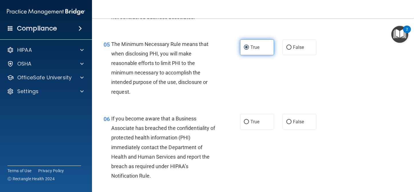
scroll to position [258, 0]
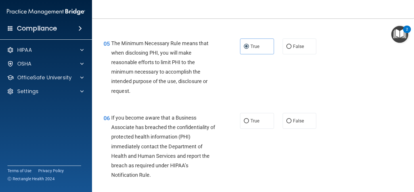
click at [304, 111] on div "06 If you become aware that a Business Associate has breached the confidentiali…" at bounding box center [253, 148] width 308 height 84
click at [302, 118] on span "False" at bounding box center [298, 120] width 11 height 5
click at [292, 119] on input "False" at bounding box center [289, 121] width 5 height 4
radio input "true"
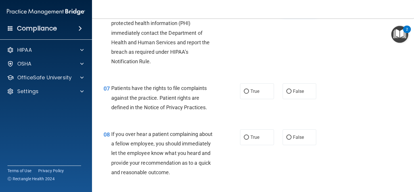
scroll to position [374, 0]
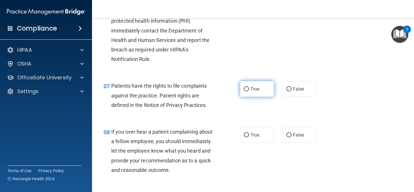
click at [260, 89] on span "True" at bounding box center [255, 88] width 9 height 5
click at [249, 89] on input "True" at bounding box center [246, 89] width 5 height 4
radio input "true"
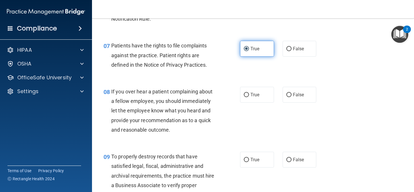
scroll to position [414, 0]
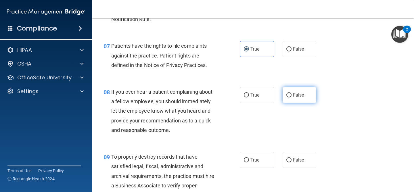
click at [305, 95] on label "False" at bounding box center [300, 95] width 34 height 16
click at [292, 95] on input "False" at bounding box center [289, 95] width 5 height 4
radio input "true"
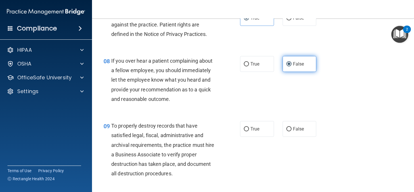
scroll to position [466, 0]
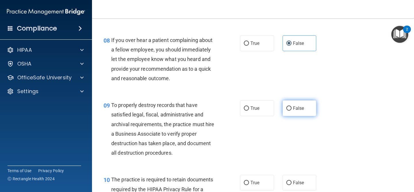
click at [301, 104] on label "False" at bounding box center [300, 108] width 34 height 16
click at [292, 106] on input "False" at bounding box center [289, 108] width 5 height 4
radio input "true"
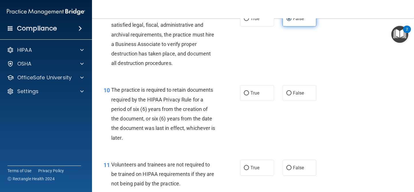
scroll to position [559, 0]
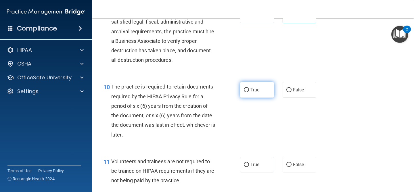
click at [264, 84] on label "True" at bounding box center [257, 90] width 34 height 16
click at [249, 88] on input "True" at bounding box center [246, 90] width 5 height 4
radio input "true"
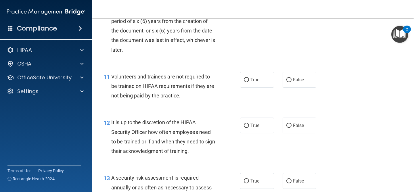
scroll to position [646, 0]
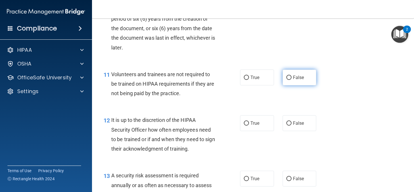
click at [293, 79] on span "False" at bounding box center [298, 77] width 11 height 5
click at [292, 79] on input "False" at bounding box center [289, 78] width 5 height 4
radio input "true"
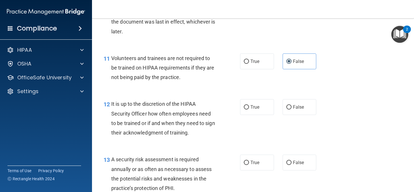
scroll to position [665, 0]
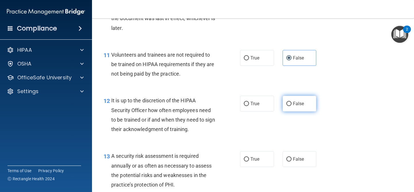
click at [292, 107] on label "False" at bounding box center [300, 104] width 34 height 16
click at [292, 106] on input "False" at bounding box center [289, 104] width 5 height 4
radio input "true"
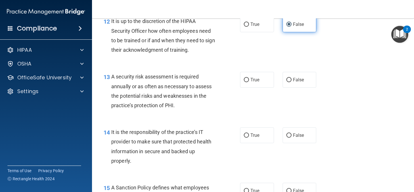
scroll to position [745, 0]
click at [261, 136] on label "True" at bounding box center [257, 135] width 34 height 16
click at [249, 136] on input "True" at bounding box center [246, 135] width 5 height 4
radio input "true"
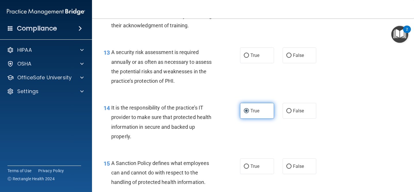
scroll to position [770, 0]
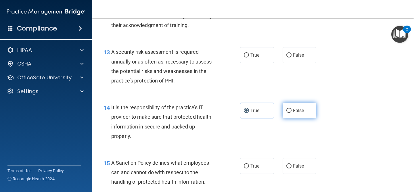
click at [295, 113] on span "False" at bounding box center [298, 110] width 11 height 5
click at [292, 113] on input "False" at bounding box center [289, 111] width 5 height 4
radio input "true"
radio input "false"
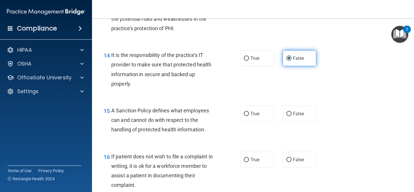
scroll to position [831, 0]
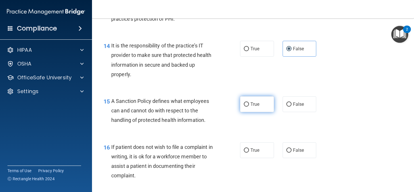
click at [258, 108] on label "True" at bounding box center [257, 104] width 34 height 16
click at [249, 107] on input "True" at bounding box center [246, 104] width 5 height 4
radio input "true"
click at [295, 107] on span "False" at bounding box center [298, 104] width 11 height 5
click at [292, 107] on input "False" at bounding box center [289, 104] width 5 height 4
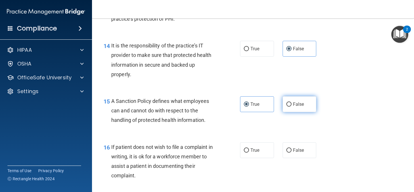
radio input "true"
radio input "false"
click at [241, 164] on div "16 If patient does not wish to file a complaint in writing, it is ok for a work…" at bounding box center [172, 162] width 154 height 41
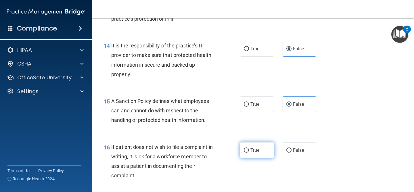
click at [252, 155] on label "True" at bounding box center [257, 150] width 34 height 16
click at [249, 153] on input "True" at bounding box center [246, 151] width 5 height 4
radio input "true"
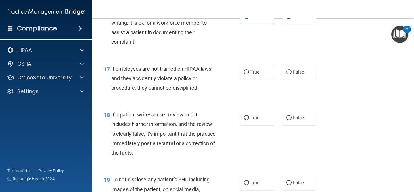
scroll to position [966, 0]
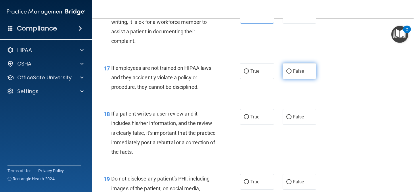
click at [301, 74] on span "False" at bounding box center [298, 70] width 11 height 5
click at [292, 74] on input "False" at bounding box center [289, 71] width 5 height 4
radio input "true"
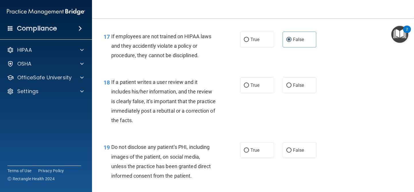
scroll to position [1000, 0]
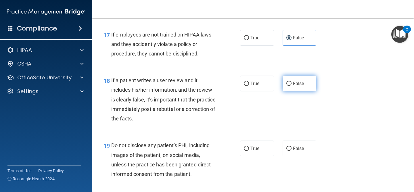
click at [290, 79] on label "False" at bounding box center [300, 84] width 34 height 16
click at [290, 82] on input "False" at bounding box center [289, 84] width 5 height 4
radio input "true"
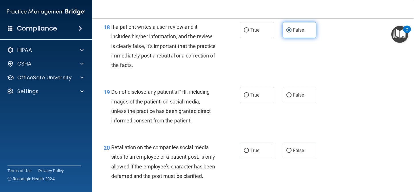
scroll to position [1054, 0]
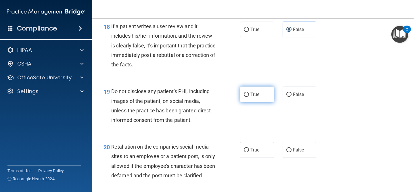
click at [251, 94] on span "True" at bounding box center [255, 94] width 9 height 5
click at [249, 94] on input "True" at bounding box center [246, 95] width 5 height 4
radio input "true"
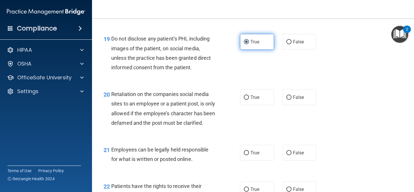
scroll to position [1107, 0]
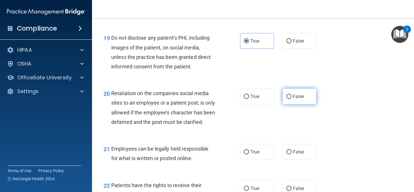
click at [308, 98] on label "False" at bounding box center [300, 97] width 34 height 16
click at [292, 98] on input "False" at bounding box center [289, 97] width 5 height 4
radio input "true"
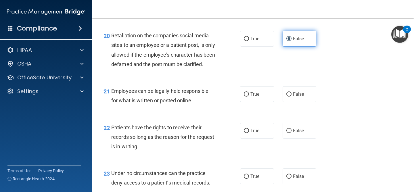
scroll to position [1166, 0]
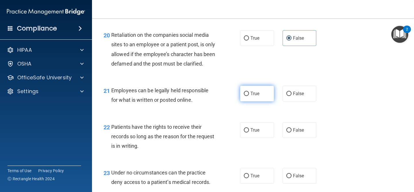
click at [253, 102] on label "True" at bounding box center [257, 94] width 34 height 16
click at [249, 96] on input "True" at bounding box center [246, 94] width 5 height 4
radio input "true"
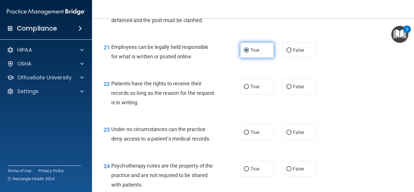
scroll to position [1209, 0]
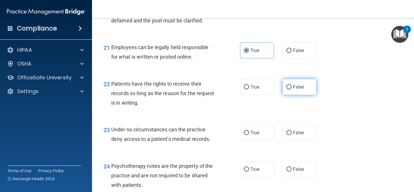
click at [301, 90] on span "False" at bounding box center [298, 86] width 11 height 5
click at [292, 90] on input "False" at bounding box center [289, 87] width 5 height 4
radio input "true"
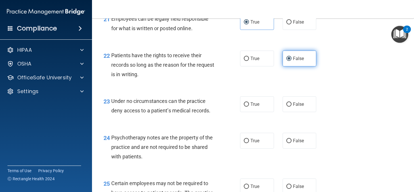
scroll to position [1242, 0]
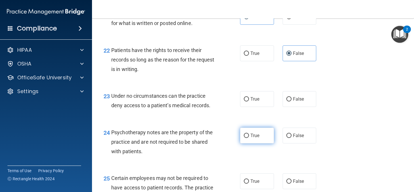
click at [254, 138] on span "True" at bounding box center [255, 135] width 9 height 5
click at [249, 138] on input "True" at bounding box center [246, 136] width 5 height 4
radio input "true"
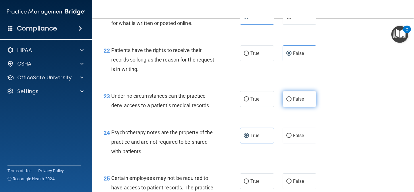
click at [289, 102] on input "False" at bounding box center [289, 99] width 5 height 4
radio input "true"
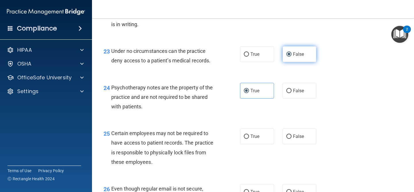
scroll to position [1295, 0]
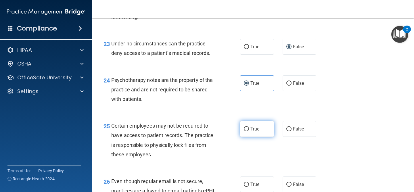
click at [255, 132] on span "True" at bounding box center [255, 128] width 9 height 5
click at [249, 132] on input "True" at bounding box center [246, 129] width 5 height 4
radio input "true"
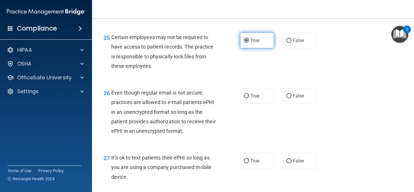
scroll to position [1385, 0]
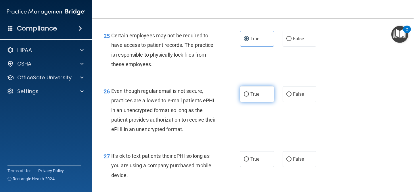
click at [247, 101] on label "True" at bounding box center [257, 94] width 34 height 16
click at [247, 97] on input "True" at bounding box center [246, 94] width 5 height 4
radio input "true"
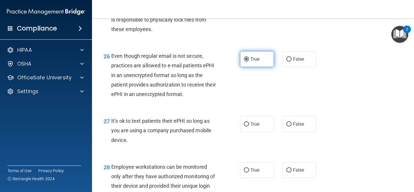
scroll to position [1421, 0]
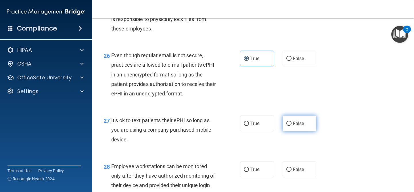
click at [298, 126] on span "False" at bounding box center [298, 123] width 11 height 5
click at [292, 126] on input "False" at bounding box center [289, 124] width 5 height 4
radio input "true"
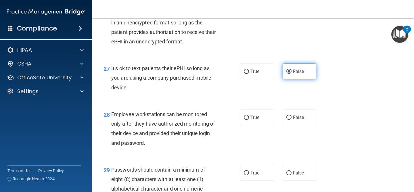
scroll to position [1473, 0]
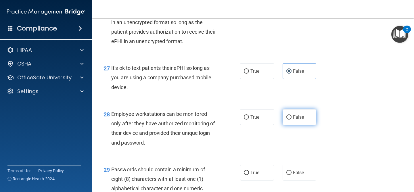
click at [297, 125] on label "False" at bounding box center [300, 117] width 34 height 16
click at [292, 120] on input "False" at bounding box center [289, 117] width 5 height 4
radio input "true"
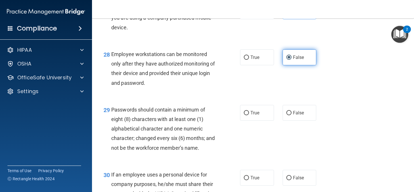
scroll to position [1535, 0]
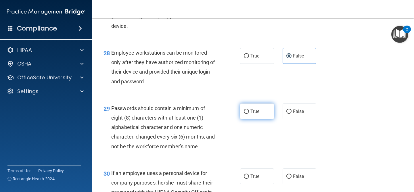
click at [253, 114] on span "True" at bounding box center [255, 111] width 9 height 5
click at [249, 114] on input "True" at bounding box center [246, 112] width 5 height 4
radio input "true"
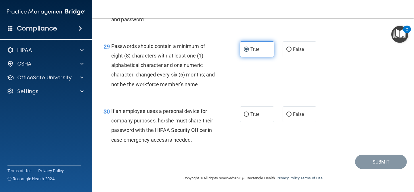
scroll to position [1606, 0]
click at [293, 116] on span "False" at bounding box center [298, 114] width 11 height 5
click at [292, 116] on input "False" at bounding box center [289, 115] width 5 height 4
radio input "true"
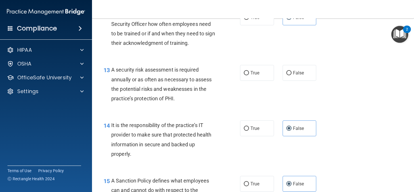
scroll to position [735, 0]
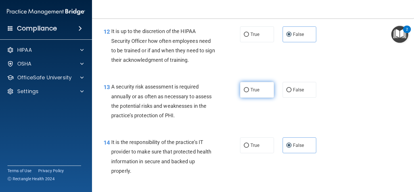
click at [246, 92] on input "True" at bounding box center [246, 90] width 5 height 4
radio input "true"
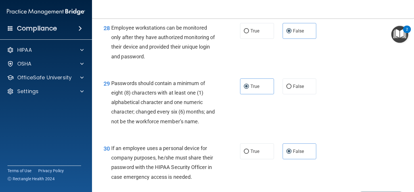
scroll to position [1606, 0]
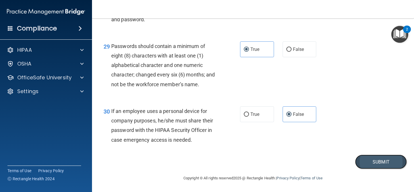
click at [380, 161] on button "Submit" at bounding box center [381, 162] width 52 height 15
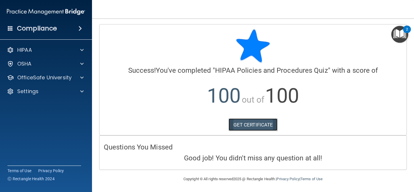
click at [265, 131] on link "GET CERTIFICATE" at bounding box center [253, 125] width 49 height 13
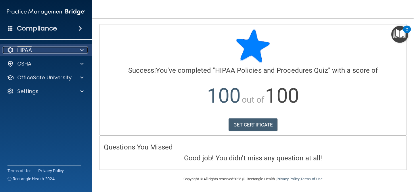
click at [54, 52] on div "HIPAA" at bounding box center [38, 50] width 71 height 7
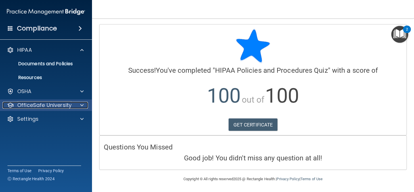
click at [44, 107] on p "OfficeSafe University" at bounding box center [44, 105] width 54 height 7
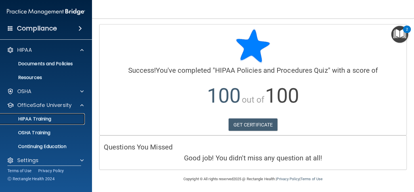
click at [42, 120] on p "HIPAA Training" at bounding box center [27, 119] width 47 height 6
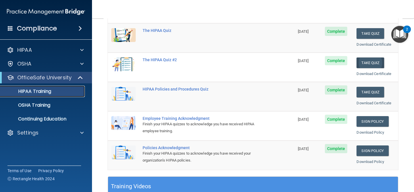
scroll to position [79, 0]
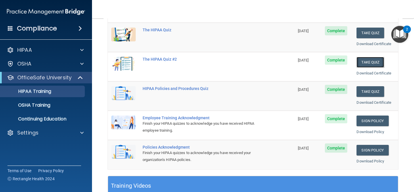
click at [376, 65] on button "Take Quiz" at bounding box center [371, 62] width 28 height 11
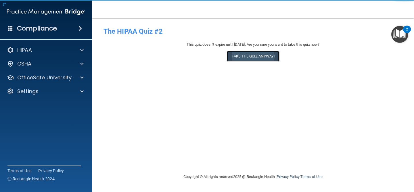
click at [242, 57] on button "Take the quiz anyway!" at bounding box center [253, 56] width 52 height 11
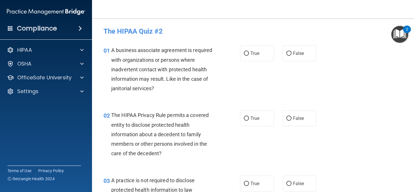
click at [242, 57] on label "True" at bounding box center [257, 53] width 34 height 16
click at [244, 56] on input "True" at bounding box center [246, 54] width 5 height 4
radio input "true"
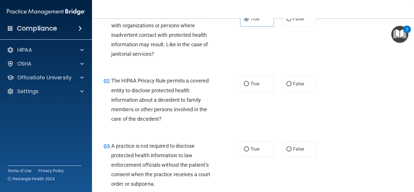
scroll to position [41, 0]
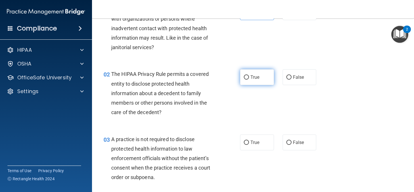
click at [253, 74] on label "True" at bounding box center [257, 77] width 34 height 16
click at [249, 75] on input "True" at bounding box center [246, 77] width 5 height 4
radio input "true"
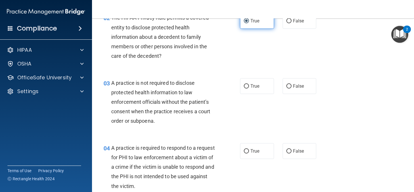
scroll to position [99, 0]
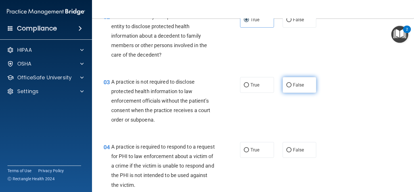
click at [288, 85] on input "False" at bounding box center [289, 85] width 5 height 4
radio input "true"
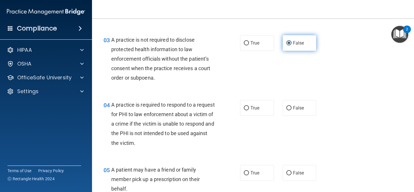
scroll to position [140, 0]
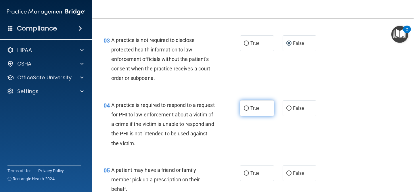
click at [269, 110] on label "True" at bounding box center [257, 108] width 34 height 16
click at [249, 110] on input "True" at bounding box center [246, 108] width 5 height 4
radio input "true"
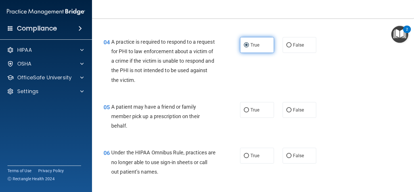
scroll to position [204, 0]
click at [269, 110] on label "True" at bounding box center [257, 110] width 34 height 16
click at [249, 110] on input "True" at bounding box center [246, 110] width 5 height 4
radio input "true"
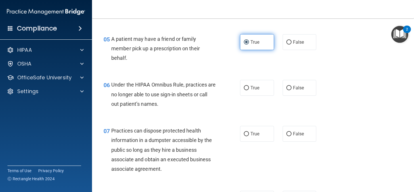
scroll to position [273, 0]
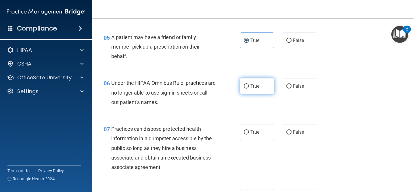
click at [262, 87] on label "True" at bounding box center [257, 86] width 34 height 16
click at [249, 87] on input "True" at bounding box center [246, 86] width 5 height 4
radio input "true"
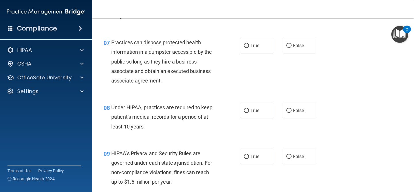
scroll to position [360, 0]
click at [312, 44] on label "False" at bounding box center [300, 45] width 34 height 16
click at [292, 44] on input "False" at bounding box center [289, 45] width 5 height 4
radio input "true"
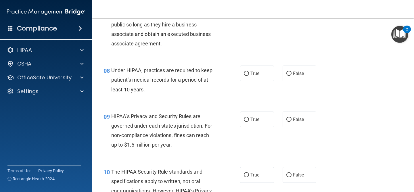
scroll to position [397, 0]
click at [266, 73] on label "True" at bounding box center [257, 74] width 34 height 16
click at [249, 73] on input "True" at bounding box center [246, 74] width 5 height 4
radio input "true"
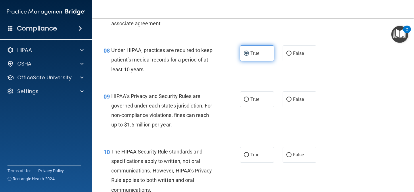
scroll to position [420, 0]
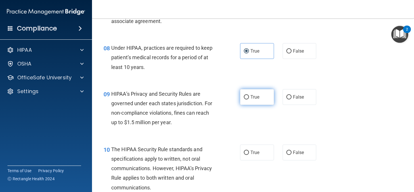
click at [265, 92] on label "True" at bounding box center [257, 97] width 34 height 16
click at [249, 95] on input "True" at bounding box center [246, 97] width 5 height 4
radio input "true"
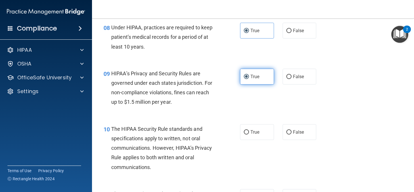
scroll to position [452, 0]
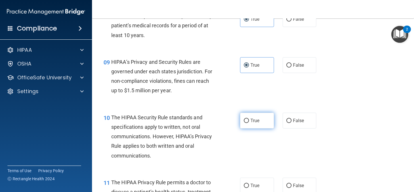
click at [256, 128] on label "True" at bounding box center [257, 121] width 34 height 16
click at [249, 123] on input "True" at bounding box center [246, 121] width 5 height 4
radio input "true"
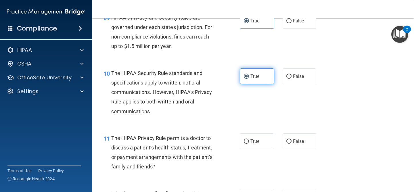
scroll to position [504, 0]
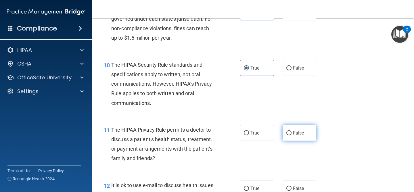
click at [287, 135] on input "False" at bounding box center [289, 133] width 5 height 4
radio input "true"
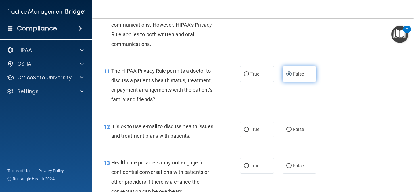
scroll to position [570, 0]
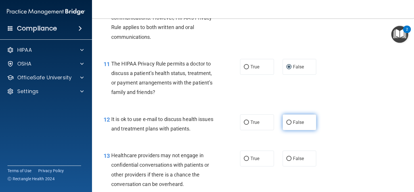
click at [297, 119] on label "False" at bounding box center [300, 123] width 34 height 16
click at [292, 121] on input "False" at bounding box center [289, 123] width 5 height 4
radio input "true"
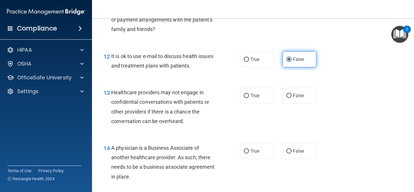
scroll to position [634, 0]
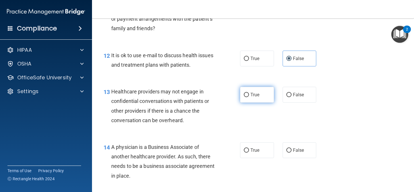
click at [263, 97] on label "True" at bounding box center [257, 95] width 34 height 16
click at [249, 97] on input "True" at bounding box center [246, 95] width 5 height 4
radio input "true"
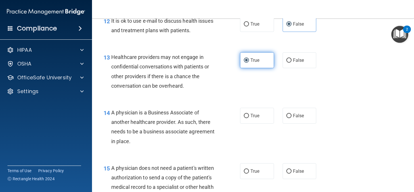
scroll to position [679, 0]
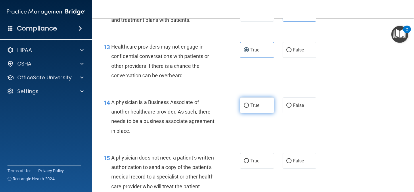
click at [258, 99] on label "True" at bounding box center [257, 106] width 34 height 16
click at [249, 104] on input "True" at bounding box center [246, 106] width 5 height 4
radio input "true"
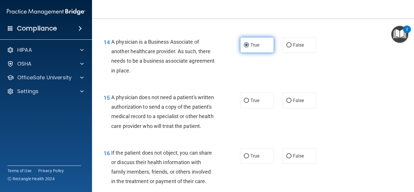
scroll to position [740, 0]
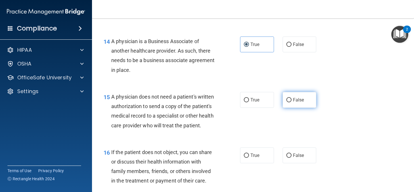
click at [305, 98] on label "False" at bounding box center [300, 100] width 34 height 16
click at [292, 98] on input "False" at bounding box center [289, 100] width 5 height 4
radio input "true"
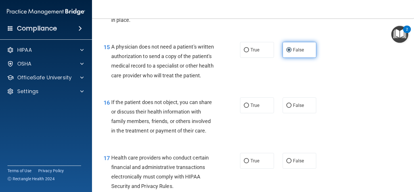
scroll to position [792, 0]
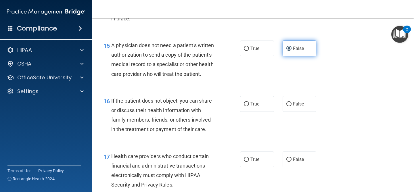
click at [305, 98] on label "False" at bounding box center [300, 104] width 34 height 16
click at [292, 102] on input "False" at bounding box center [289, 104] width 5 height 4
radio input "true"
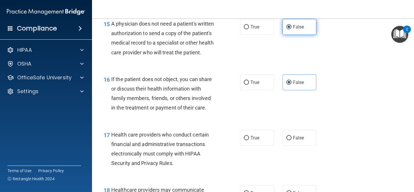
scroll to position [820, 0]
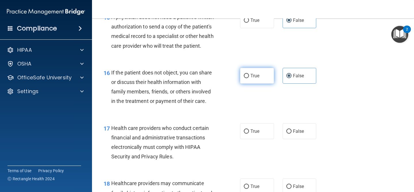
click at [266, 77] on label "True" at bounding box center [257, 76] width 34 height 16
click at [249, 77] on input "True" at bounding box center [246, 76] width 5 height 4
radio input "true"
radio input "false"
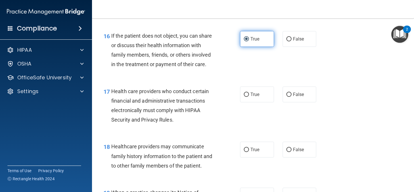
scroll to position [860, 0]
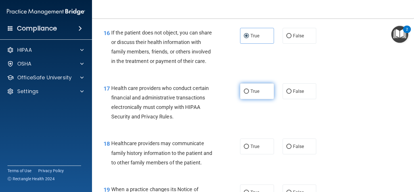
click at [261, 95] on label "True" at bounding box center [257, 91] width 34 height 16
click at [249, 94] on input "True" at bounding box center [246, 92] width 5 height 4
radio input "true"
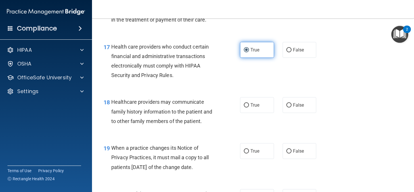
scroll to position [902, 0]
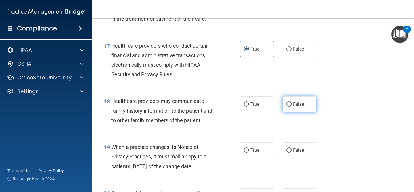
click at [297, 108] on label "False" at bounding box center [300, 104] width 34 height 16
click at [292, 107] on input "False" at bounding box center [289, 104] width 5 height 4
radio input "true"
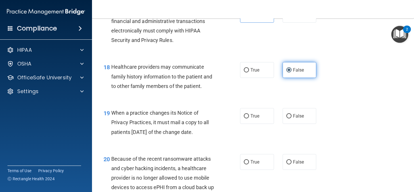
scroll to position [938, 0]
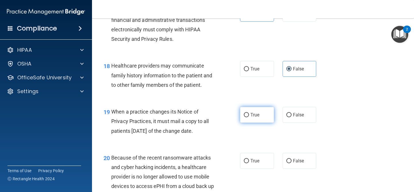
click at [271, 115] on label "True" at bounding box center [257, 115] width 34 height 16
click at [249, 115] on input "True" at bounding box center [246, 115] width 5 height 4
radio input "true"
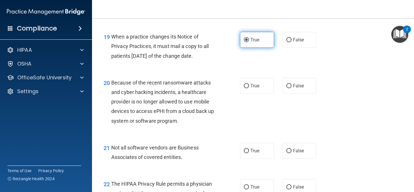
scroll to position [1014, 0]
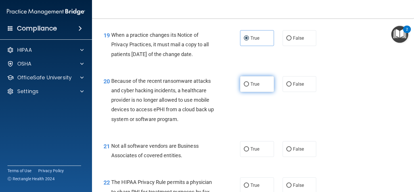
click at [265, 82] on label "True" at bounding box center [257, 84] width 34 height 16
click at [249, 82] on input "True" at bounding box center [246, 84] width 5 height 4
radio input "true"
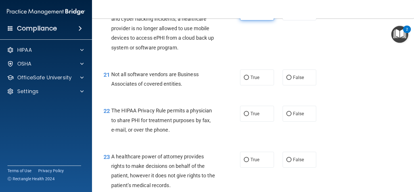
scroll to position [1087, 0]
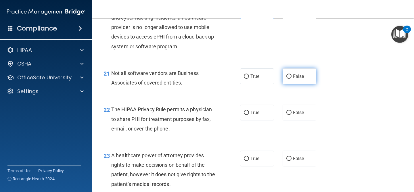
click at [305, 77] on label "False" at bounding box center [300, 76] width 34 height 16
click at [292, 77] on input "False" at bounding box center [289, 77] width 5 height 4
radio input "true"
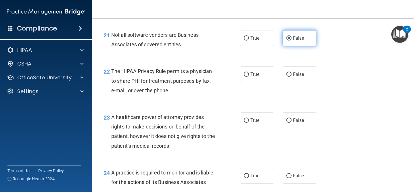
scroll to position [1126, 0]
click at [305, 77] on label "False" at bounding box center [300, 74] width 34 height 16
click at [292, 76] on input "False" at bounding box center [289, 74] width 5 height 4
radio input "true"
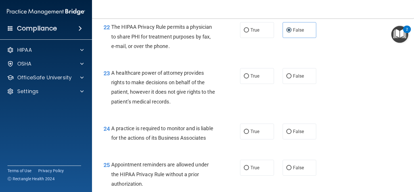
scroll to position [1179, 0]
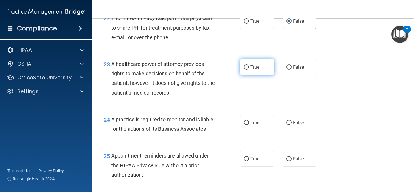
click at [261, 68] on label "True" at bounding box center [257, 67] width 34 height 16
click at [249, 68] on input "True" at bounding box center [246, 67] width 5 height 4
radio input "true"
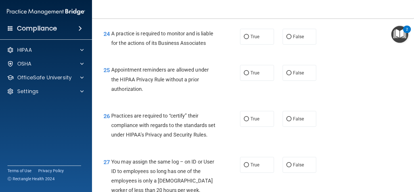
scroll to position [1274, 0]
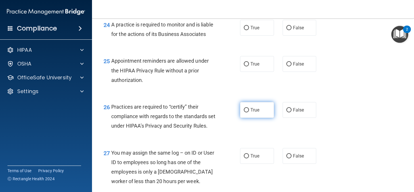
click at [252, 112] on span "True" at bounding box center [255, 109] width 9 height 5
click at [249, 112] on input "True" at bounding box center [246, 110] width 5 height 4
radio input "true"
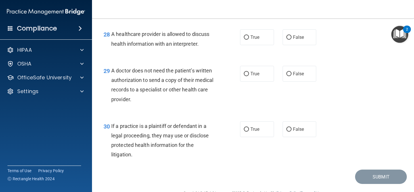
scroll to position [1473, 0]
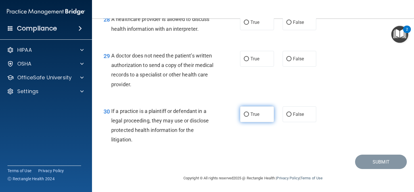
click at [250, 116] on label "True" at bounding box center [257, 114] width 34 height 16
click at [249, 116] on input "True" at bounding box center [246, 115] width 5 height 4
radio input "true"
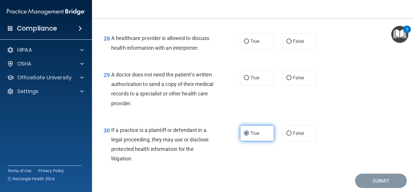
scroll to position [1444, 0]
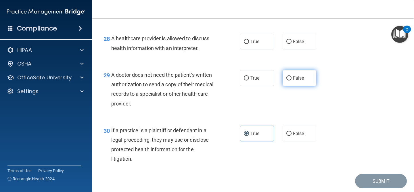
click at [288, 83] on label "False" at bounding box center [300, 78] width 34 height 16
click at [288, 81] on input "False" at bounding box center [289, 78] width 5 height 4
radio input "true"
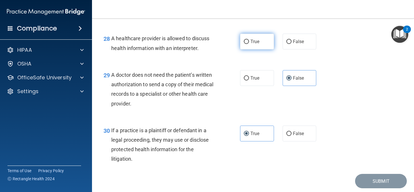
click at [255, 47] on label "True" at bounding box center [257, 42] width 34 height 16
click at [249, 44] on input "True" at bounding box center [246, 42] width 5 height 4
radio input "true"
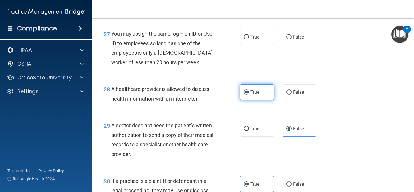
scroll to position [1393, 0]
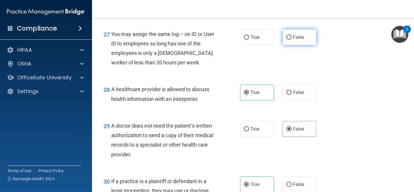
click at [288, 40] on input "False" at bounding box center [289, 37] width 5 height 4
radio input "true"
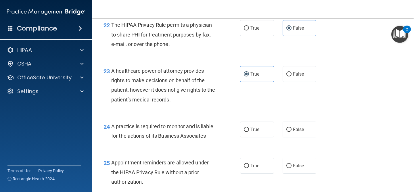
scroll to position [1172, 0]
click at [253, 130] on span "True" at bounding box center [255, 129] width 9 height 5
click at [249, 130] on input "True" at bounding box center [246, 129] width 5 height 4
radio input "true"
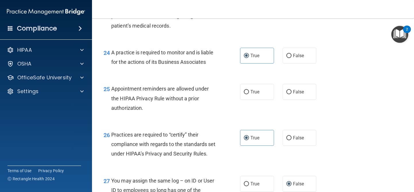
scroll to position [1241, 0]
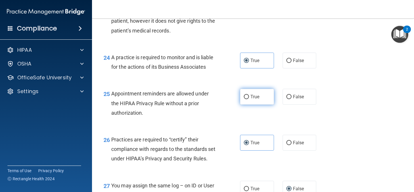
click at [250, 100] on label "True" at bounding box center [257, 97] width 34 height 16
click at [249, 99] on input "True" at bounding box center [246, 97] width 5 height 4
radio input "true"
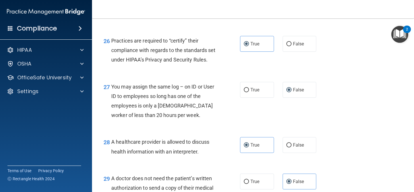
scroll to position [1473, 0]
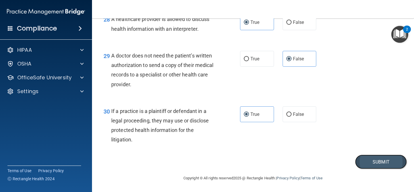
click at [398, 164] on button "Submit" at bounding box center [381, 162] width 52 height 15
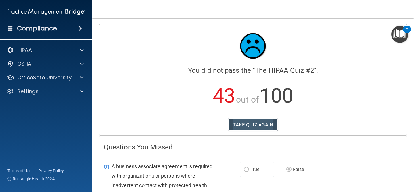
click at [263, 121] on button "TAKE QUIZ AGAIN" at bounding box center [254, 125] width 50 height 13
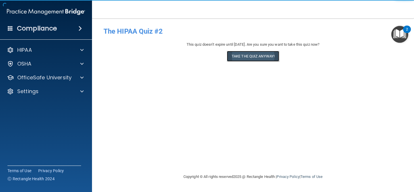
click at [261, 57] on button "Take the quiz anyway!" at bounding box center [253, 56] width 52 height 11
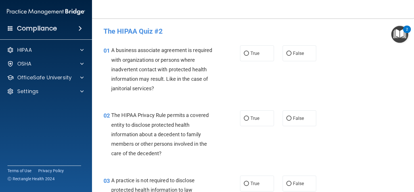
click at [261, 57] on label "True" at bounding box center [257, 53] width 34 height 16
click at [249, 56] on input "True" at bounding box center [246, 54] width 5 height 4
radio input "true"
click at [260, 118] on label "True" at bounding box center [257, 119] width 34 height 16
click at [249, 118] on input "True" at bounding box center [246, 119] width 5 height 4
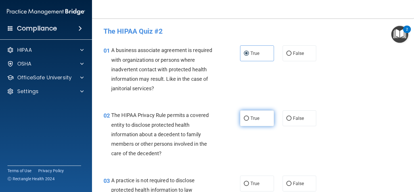
radio input "true"
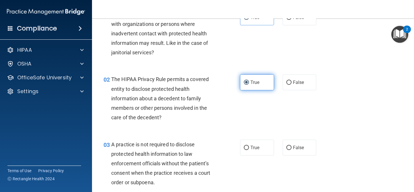
scroll to position [38, 0]
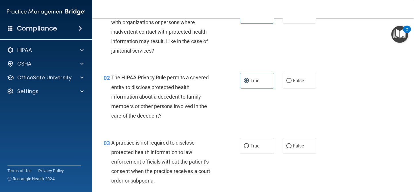
click at [251, 154] on div "03 A practice is not required to disclose protected health information to law e…" at bounding box center [253, 163] width 308 height 65
click at [252, 146] on span "True" at bounding box center [255, 145] width 9 height 5
click at [249, 146] on input "True" at bounding box center [246, 146] width 5 height 4
radio input "true"
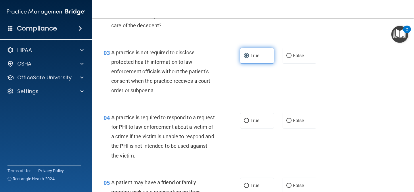
scroll to position [130, 0]
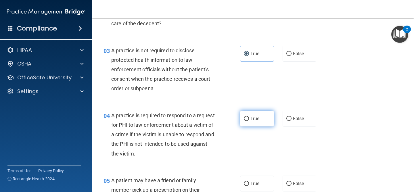
click at [253, 113] on label "True" at bounding box center [257, 119] width 34 height 16
click at [249, 117] on input "True" at bounding box center [246, 119] width 5 height 4
radio input "true"
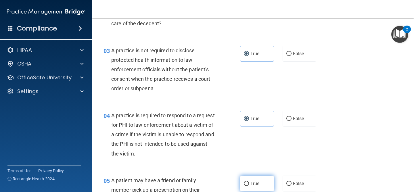
click at [255, 179] on label "True" at bounding box center [257, 184] width 34 height 16
click at [249, 182] on input "True" at bounding box center [246, 184] width 5 height 4
radio input "true"
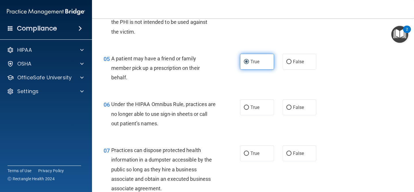
scroll to position [252, 0]
click at [251, 116] on div "06 Under the HIPAA Omnibus Rule, practices are no longer able to use sign-in sh…" at bounding box center [253, 115] width 308 height 46
click at [251, 115] on div "06 Under the HIPAA Omnibus Rule, practices are no longer able to use sign-in sh…" at bounding box center [253, 115] width 308 height 46
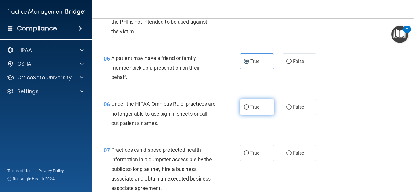
click at [253, 108] on span "True" at bounding box center [255, 106] width 9 height 5
click at [249, 108] on input "True" at bounding box center [246, 107] width 5 height 4
radio input "true"
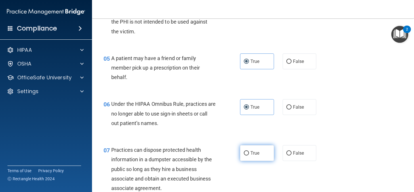
click at [254, 152] on span "True" at bounding box center [255, 153] width 9 height 5
click at [249, 152] on input "True" at bounding box center [246, 153] width 5 height 4
radio input "true"
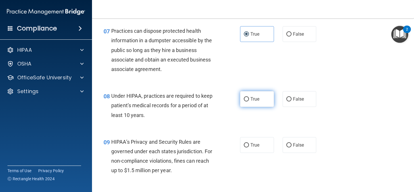
scroll to position [375, 0]
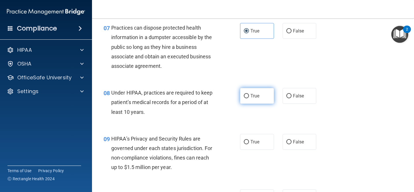
click at [250, 98] on label "True" at bounding box center [257, 96] width 34 height 16
click at [249, 98] on input "True" at bounding box center [246, 96] width 5 height 4
radio input "true"
click at [255, 142] on span "True" at bounding box center [255, 141] width 9 height 5
click at [249, 142] on input "True" at bounding box center [246, 142] width 5 height 4
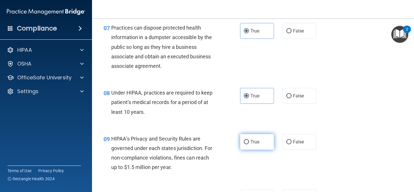
radio input "true"
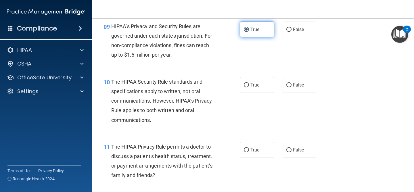
scroll to position [504, 0]
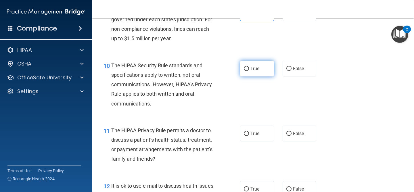
click at [257, 64] on label "True" at bounding box center [257, 69] width 34 height 16
click at [249, 67] on input "True" at bounding box center [246, 69] width 5 height 4
radio input "true"
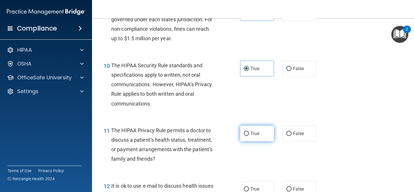
click at [260, 126] on label "True" at bounding box center [257, 134] width 34 height 16
click at [249, 132] on input "True" at bounding box center [246, 134] width 5 height 4
radio input "true"
click at [249, 182] on label "True" at bounding box center [257, 189] width 34 height 16
click at [249, 187] on input "True" at bounding box center [246, 189] width 5 height 4
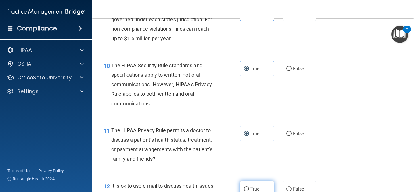
radio input "true"
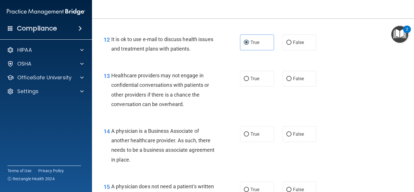
scroll to position [660, 0]
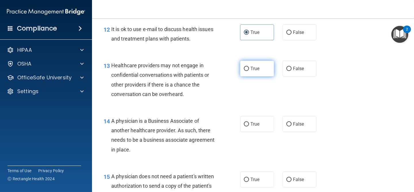
click at [255, 73] on label "True" at bounding box center [257, 69] width 34 height 16
click at [249, 71] on input "True" at bounding box center [246, 69] width 5 height 4
radio input "true"
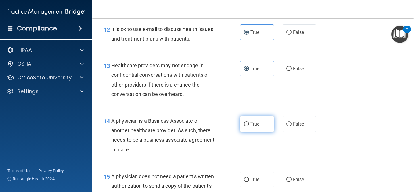
click at [255, 127] on label "True" at bounding box center [257, 124] width 34 height 16
click at [249, 127] on input "True" at bounding box center [246, 124] width 5 height 4
radio input "true"
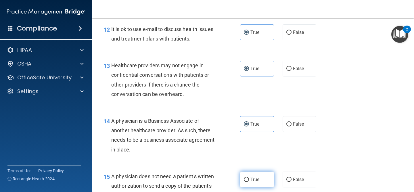
click at [244, 176] on label "True" at bounding box center [257, 180] width 34 height 16
click at [244, 178] on input "True" at bounding box center [246, 180] width 5 height 4
radio input "true"
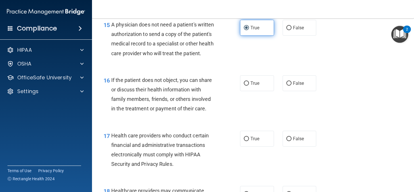
scroll to position [813, 0]
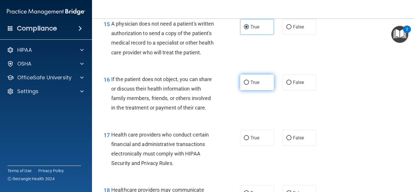
click at [264, 83] on label "True" at bounding box center [257, 83] width 34 height 16
click at [249, 83] on input "True" at bounding box center [246, 83] width 5 height 4
radio input "true"
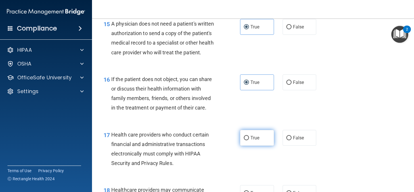
click at [264, 142] on label "True" at bounding box center [257, 138] width 34 height 16
click at [249, 140] on input "True" at bounding box center [246, 138] width 5 height 4
radio input "true"
click at [253, 191] on span "True" at bounding box center [255, 193] width 9 height 5
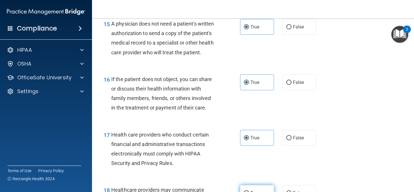
click at [249, 191] on input "True" at bounding box center [246, 193] width 5 height 4
radio input "true"
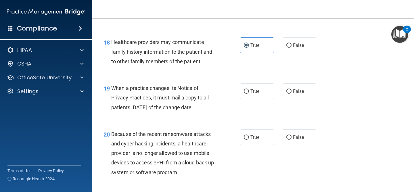
scroll to position [967, 0]
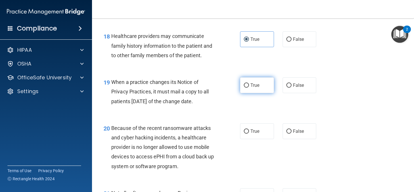
click at [258, 82] on label "True" at bounding box center [257, 85] width 34 height 16
click at [249, 83] on input "True" at bounding box center [246, 85] width 5 height 4
radio input "true"
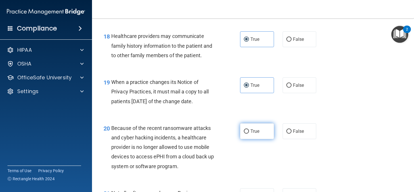
click at [256, 139] on label "True" at bounding box center [257, 131] width 34 height 16
click at [249, 134] on input "True" at bounding box center [246, 132] width 5 height 4
radio input "true"
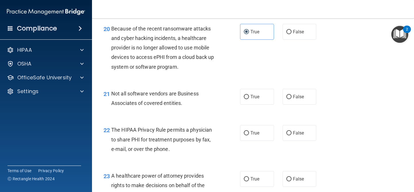
scroll to position [1068, 0]
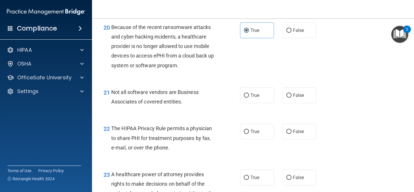
click at [258, 78] on div "20 Because of the recent ransomware attacks and cyber hacking incidents, a heal…" at bounding box center [253, 47] width 308 height 65
click at [254, 97] on span "True" at bounding box center [255, 95] width 9 height 5
click at [249, 97] on input "True" at bounding box center [246, 96] width 5 height 4
radio input "true"
click at [254, 120] on div "22 The HIPAA Privacy Rule permits a physician to share PHI for treatment purpos…" at bounding box center [253, 140] width 308 height 46
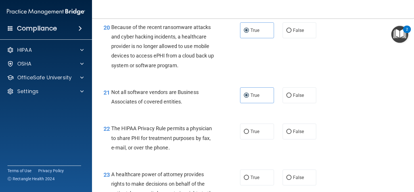
click at [252, 144] on div "22 The HIPAA Privacy Rule permits a physician to share PHI for treatment purpos…" at bounding box center [253, 140] width 308 height 46
click at [252, 134] on label "True" at bounding box center [257, 132] width 34 height 16
click at [249, 134] on input "True" at bounding box center [246, 132] width 5 height 4
radio input "true"
click at [252, 180] on span "True" at bounding box center [255, 177] width 9 height 5
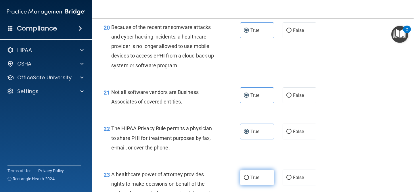
click at [249, 180] on input "True" at bounding box center [246, 178] width 5 height 4
radio input "true"
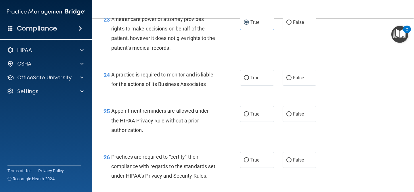
scroll to position [1228, 0]
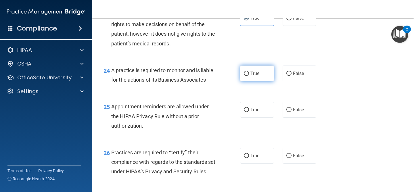
click at [258, 74] on span "True" at bounding box center [255, 73] width 9 height 5
click at [249, 74] on input "True" at bounding box center [246, 74] width 5 height 4
radio input "true"
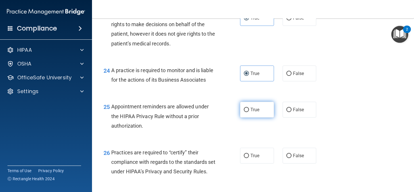
click at [255, 114] on label "True" at bounding box center [257, 110] width 34 height 16
click at [249, 112] on input "True" at bounding box center [246, 110] width 5 height 4
radio input "true"
click at [251, 156] on span "True" at bounding box center [255, 155] width 9 height 5
click at [249, 156] on input "True" at bounding box center [246, 156] width 5 height 4
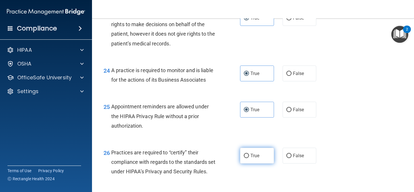
radio input "true"
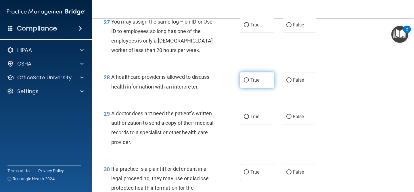
scroll to position [1417, 0]
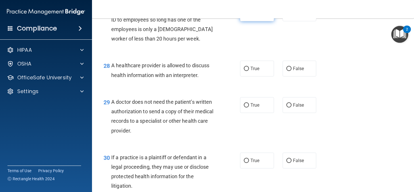
click at [254, 21] on label "True" at bounding box center [257, 13] width 34 height 16
click at [249, 16] on input "True" at bounding box center [246, 14] width 5 height 4
radio input "true"
click at [256, 77] on label "True" at bounding box center [257, 69] width 34 height 16
click at [249, 71] on input "True" at bounding box center [246, 69] width 5 height 4
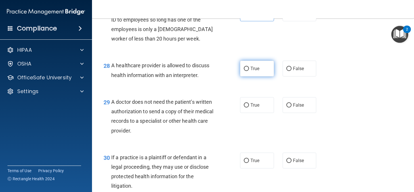
radio input "true"
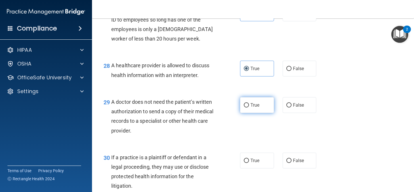
click at [257, 108] on span "True" at bounding box center [255, 104] width 9 height 5
click at [249, 108] on input "True" at bounding box center [246, 105] width 5 height 4
radio input "true"
click at [252, 164] on label "True" at bounding box center [257, 161] width 34 height 16
click at [249, 163] on input "True" at bounding box center [246, 161] width 5 height 4
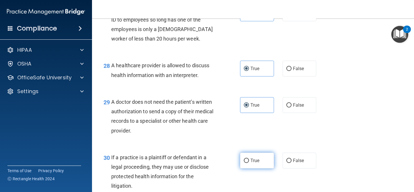
radio input "true"
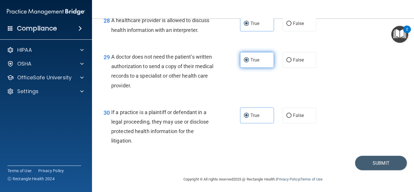
scroll to position [1473, 0]
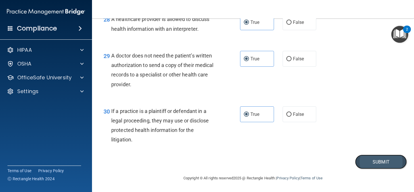
click at [370, 160] on button "Submit" at bounding box center [381, 162] width 52 height 15
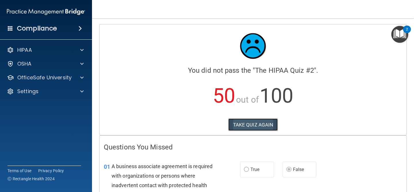
click at [262, 123] on button "TAKE QUIZ AGAIN" at bounding box center [254, 125] width 50 height 13
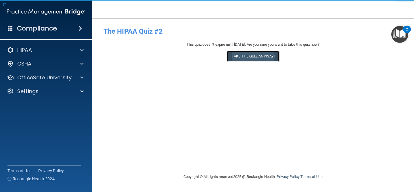
click at [272, 52] on button "Take the quiz anyway!" at bounding box center [253, 56] width 52 height 11
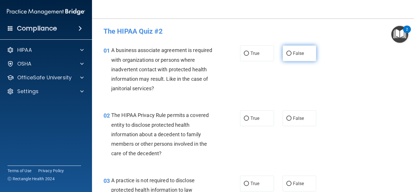
click at [302, 52] on span "False" at bounding box center [298, 53] width 11 height 5
click at [292, 52] on input "False" at bounding box center [289, 54] width 5 height 4
radio input "true"
click at [244, 117] on label "True" at bounding box center [257, 119] width 34 height 16
click at [244, 117] on input "True" at bounding box center [246, 119] width 5 height 4
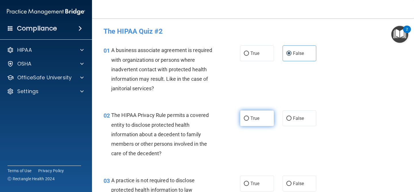
radio input "true"
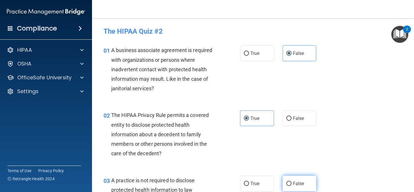
click at [294, 179] on label "False" at bounding box center [300, 184] width 34 height 16
click at [292, 182] on input "False" at bounding box center [289, 184] width 5 height 4
radio input "true"
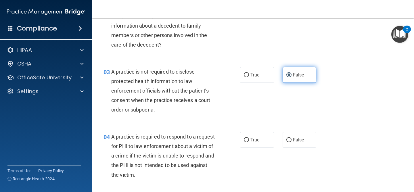
scroll to position [140, 0]
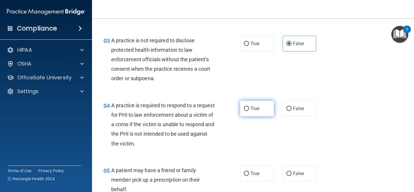
click at [248, 109] on input "True" at bounding box center [246, 109] width 5 height 4
radio input "true"
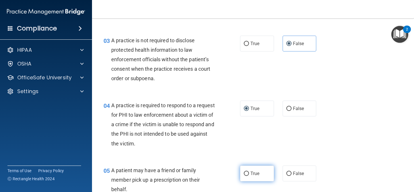
click at [248, 175] on input "True" at bounding box center [246, 174] width 5 height 4
radio input "true"
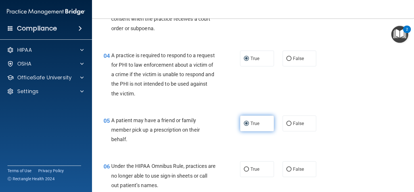
scroll to position [191, 0]
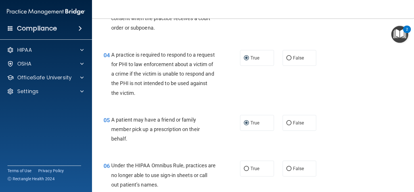
click at [278, 173] on div "True False" at bounding box center [280, 169] width 81 height 16
click at [288, 171] on input "False" at bounding box center [289, 169] width 5 height 4
radio input "true"
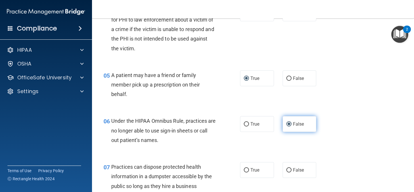
scroll to position [251, 0]
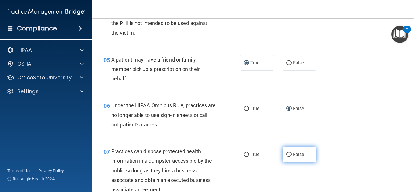
click at [292, 152] on label "False" at bounding box center [300, 155] width 34 height 16
click at [292, 153] on input "False" at bounding box center [289, 155] width 5 height 4
radio input "true"
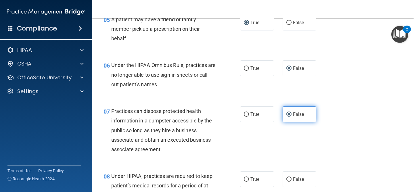
scroll to position [317, 0]
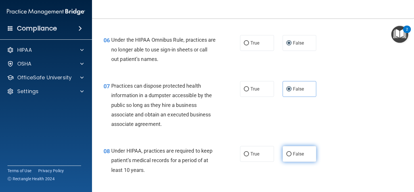
click at [292, 155] on label "False" at bounding box center [300, 154] width 34 height 16
click at [292, 155] on input "False" at bounding box center [289, 154] width 5 height 4
radio input "true"
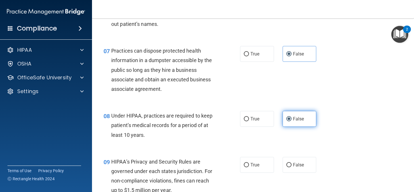
scroll to position [360, 0]
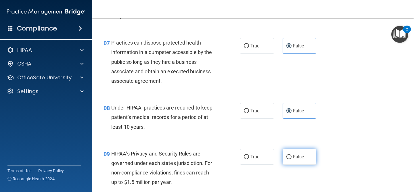
click at [291, 162] on label "False" at bounding box center [300, 157] width 34 height 16
click at [291, 159] on input "False" at bounding box center [289, 157] width 5 height 4
radio input "true"
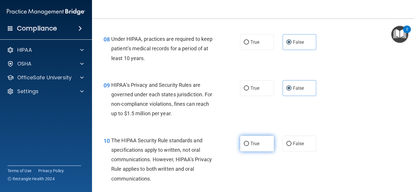
click at [252, 150] on label "True" at bounding box center [257, 144] width 34 height 16
click at [249, 146] on input "True" at bounding box center [246, 144] width 5 height 4
radio input "true"
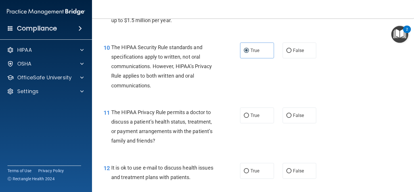
scroll to position [531, 0]
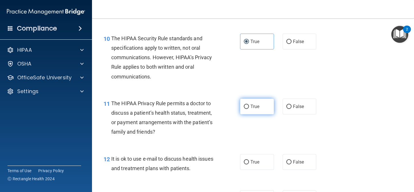
click at [246, 102] on label "True" at bounding box center [257, 107] width 34 height 16
click at [246, 105] on input "True" at bounding box center [246, 107] width 5 height 4
radio input "true"
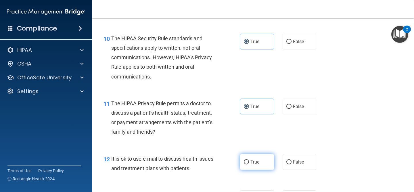
click at [250, 161] on label "True" at bounding box center [257, 162] width 34 height 16
click at [249, 161] on input "True" at bounding box center [246, 162] width 5 height 4
radio input "true"
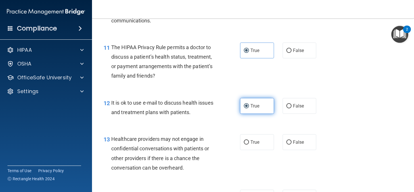
scroll to position [590, 0]
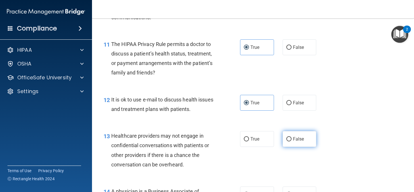
click at [288, 134] on label "False" at bounding box center [300, 139] width 34 height 16
click at [288, 137] on input "False" at bounding box center [289, 139] width 5 height 4
radio input "true"
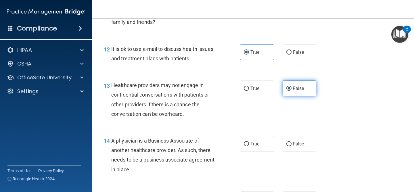
scroll to position [641, 0]
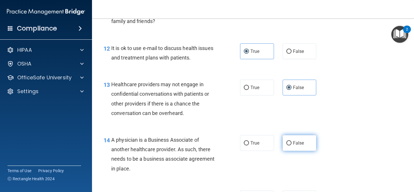
click at [292, 144] on label "False" at bounding box center [300, 143] width 34 height 16
click at [292, 144] on input "False" at bounding box center [289, 143] width 5 height 4
radio input "true"
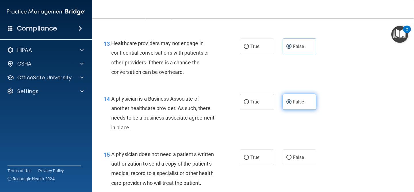
scroll to position [697, 0]
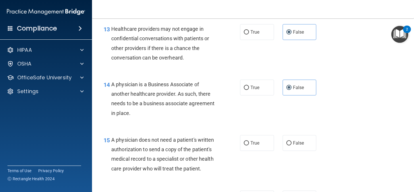
click at [238, 143] on div "15 A physician does not need a patient's written authorization to send a copy o…" at bounding box center [172, 155] width 154 height 41
click at [251, 143] on span "True" at bounding box center [255, 142] width 9 height 5
click at [249, 143] on input "True" at bounding box center [246, 143] width 5 height 4
radio input "true"
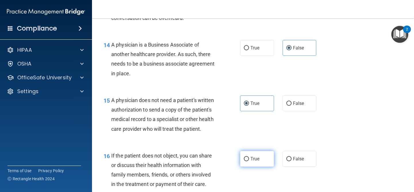
click at [249, 161] on input "True" at bounding box center [246, 159] width 5 height 4
radio input "true"
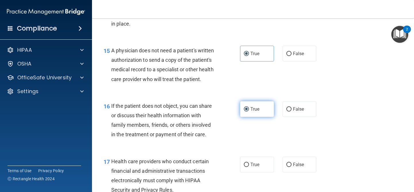
click at [249, 160] on label "True" at bounding box center [257, 165] width 34 height 16
click at [249, 163] on input "True" at bounding box center [246, 165] width 5 height 4
radio input "true"
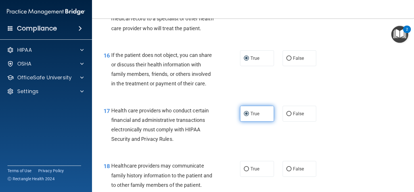
scroll to position [845, 0]
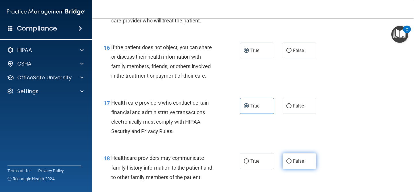
click at [301, 168] on label "False" at bounding box center [300, 161] width 34 height 16
click at [292, 164] on input "False" at bounding box center [289, 161] width 5 height 4
radio input "true"
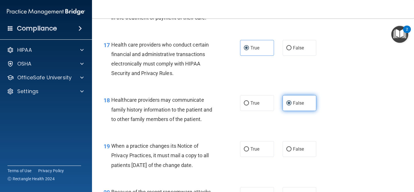
scroll to position [908, 0]
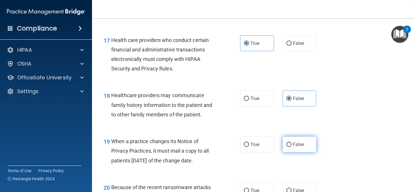
click at [298, 149] on label "False" at bounding box center [300, 145] width 34 height 16
click at [292, 147] on input "False" at bounding box center [289, 145] width 5 height 4
radio input "true"
click at [296, 190] on span "False" at bounding box center [298, 190] width 11 height 5
click at [292, 190] on input "False" at bounding box center [289, 191] width 5 height 4
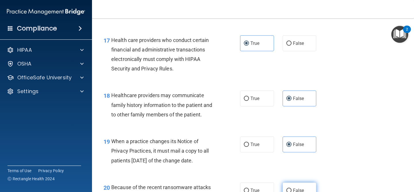
radio input "true"
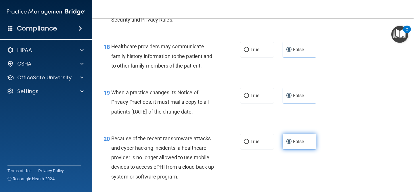
scroll to position [976, 0]
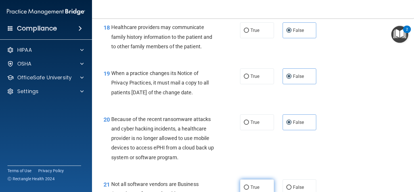
click at [261, 186] on label "True" at bounding box center [257, 188] width 34 height 16
click at [249, 186] on input "True" at bounding box center [246, 188] width 5 height 4
radio input "true"
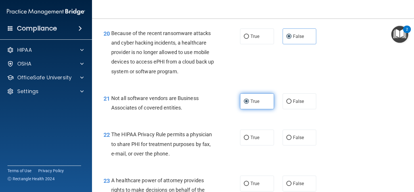
scroll to position [1084, 0]
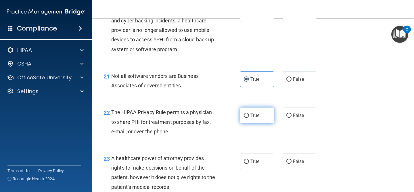
click at [258, 115] on span "True" at bounding box center [255, 115] width 9 height 5
click at [249, 115] on input "True" at bounding box center [246, 116] width 5 height 4
radio input "true"
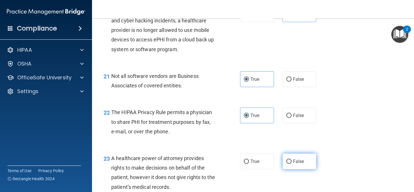
click at [298, 160] on span "False" at bounding box center [298, 161] width 11 height 5
click at [292, 160] on input "False" at bounding box center [289, 162] width 5 height 4
radio input "true"
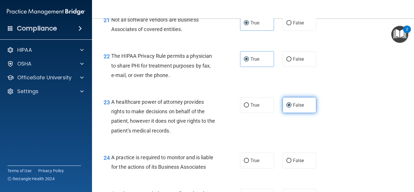
scroll to position [1149, 0]
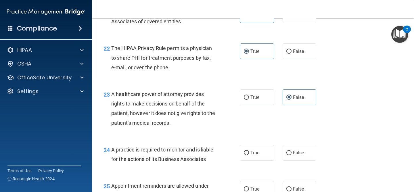
click at [300, 161] on div "24 A practice is required to monitor and is liable for the actions of its Busin…" at bounding box center [253, 156] width 308 height 36
click at [298, 153] on span "False" at bounding box center [298, 152] width 11 height 5
click at [292, 153] on input "False" at bounding box center [289, 153] width 5 height 4
radio input "true"
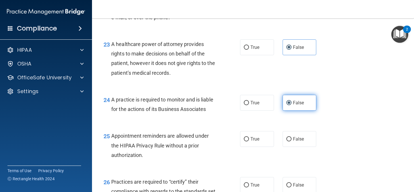
scroll to position [1199, 0]
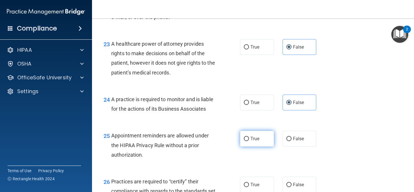
click at [259, 138] on span "True" at bounding box center [255, 138] width 9 height 5
click at [249, 138] on input "True" at bounding box center [246, 139] width 5 height 4
radio input "true"
click at [293, 186] on label "False" at bounding box center [300, 185] width 34 height 16
click at [292, 186] on input "False" at bounding box center [289, 185] width 5 height 4
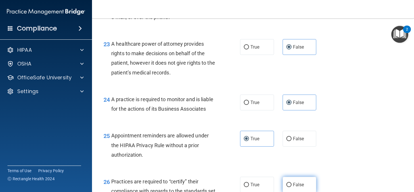
radio input "true"
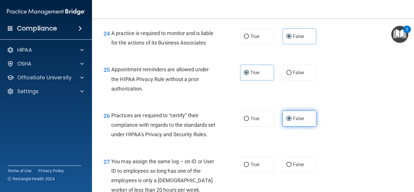
scroll to position [1271, 0]
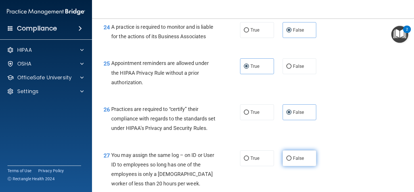
click at [298, 161] on span "False" at bounding box center [298, 158] width 11 height 5
click at [292, 161] on input "False" at bounding box center [289, 159] width 5 height 4
radio input "true"
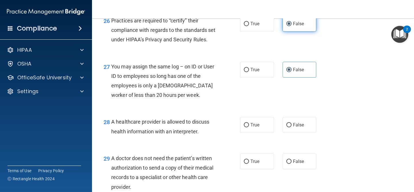
scroll to position [1370, 0]
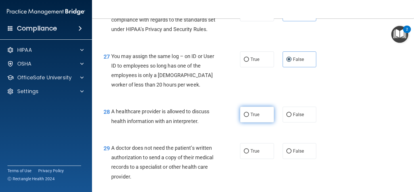
click at [251, 119] on label "True" at bounding box center [257, 115] width 34 height 16
click at [249, 117] on input "True" at bounding box center [246, 115] width 5 height 4
radio input "true"
click at [251, 154] on span "True" at bounding box center [255, 151] width 9 height 5
click at [249, 154] on input "True" at bounding box center [246, 151] width 5 height 4
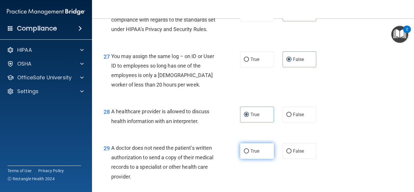
radio input "true"
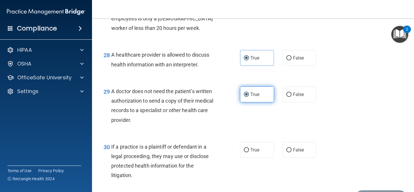
scroll to position [1473, 0]
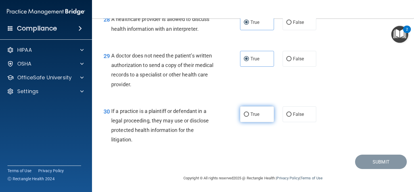
click at [253, 117] on label "True" at bounding box center [257, 114] width 34 height 16
click at [249, 117] on input "True" at bounding box center [246, 115] width 5 height 4
radio input "true"
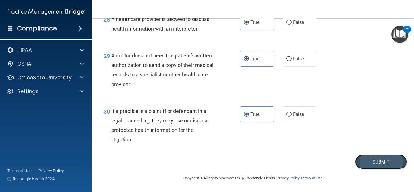
click at [373, 159] on button "Submit" at bounding box center [381, 162] width 52 height 15
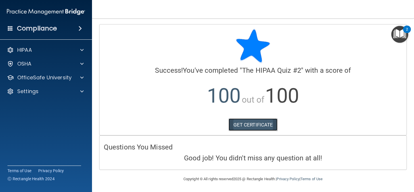
click at [276, 121] on link "GET CERTIFICATE" at bounding box center [253, 125] width 49 height 13
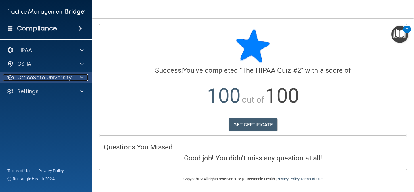
click at [60, 80] on p "OfficeSafe University" at bounding box center [44, 77] width 54 height 7
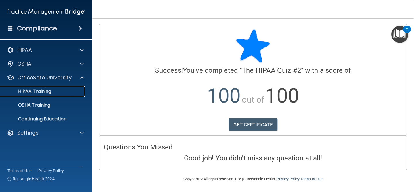
click at [58, 93] on div "HIPAA Training" at bounding box center [43, 92] width 79 height 6
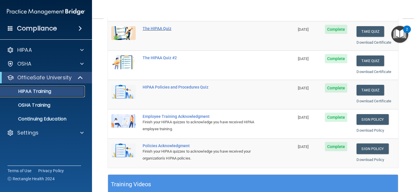
scroll to position [85, 0]
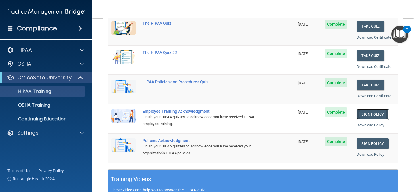
click at [364, 115] on link "Sign Policy" at bounding box center [373, 114] width 32 height 11
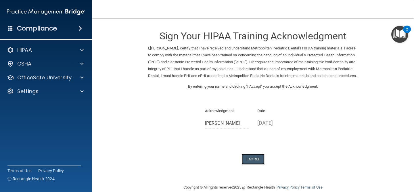
click at [254, 163] on button "I Agree" at bounding box center [253, 159] width 23 height 11
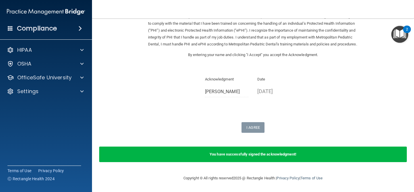
scroll to position [39, 0]
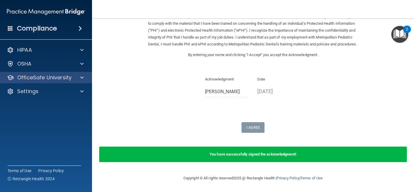
click at [33, 73] on div "OfficeSafe University" at bounding box center [46, 78] width 92 height 12
click at [61, 81] on p "OfficeSafe University" at bounding box center [44, 77] width 54 height 7
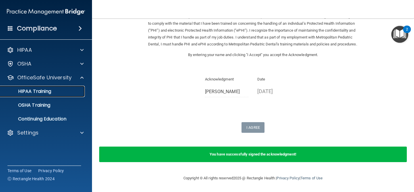
click at [60, 91] on div "HIPAA Training" at bounding box center [43, 92] width 79 height 6
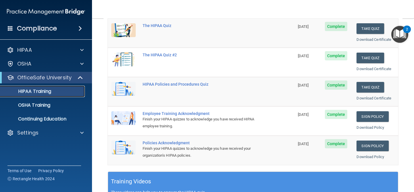
scroll to position [88, 0]
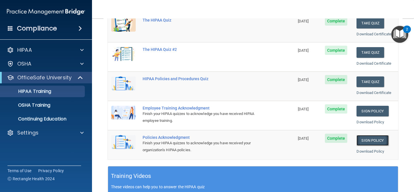
click at [372, 142] on link "Sign Policy" at bounding box center [373, 140] width 32 height 11
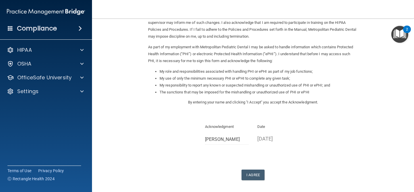
scroll to position [71, 0]
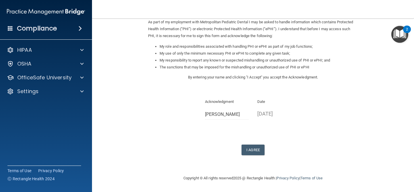
click at [247, 156] on form "Sign Your HIPAA Policies Acknowledgment I, Katherine R Nelson , have been given…" at bounding box center [253, 61] width 299 height 216
click at [250, 151] on button "I Agree" at bounding box center [253, 150] width 23 height 11
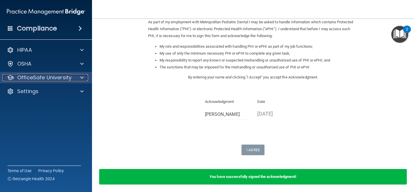
click at [57, 79] on p "OfficeSafe University" at bounding box center [44, 77] width 54 height 7
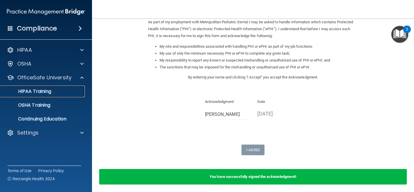
click at [53, 94] on div "HIPAA Training" at bounding box center [43, 92] width 79 height 6
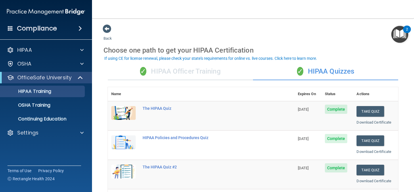
click at [172, 73] on div "✓ HIPAA Officer Training" at bounding box center [180, 71] width 145 height 17
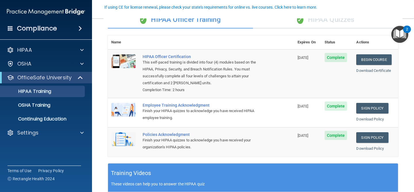
scroll to position [51, 0]
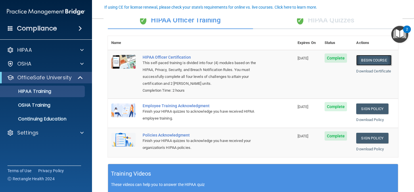
click at [376, 59] on link "Begin Course" at bounding box center [374, 60] width 35 height 11
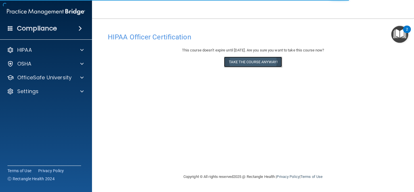
click at [252, 64] on button "Take the course anyway!" at bounding box center [253, 62] width 58 height 11
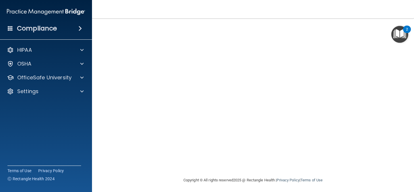
scroll to position [64, 0]
click at [346, 170] on div "Copyright © All rights reserved 2025 @ Rectangle Health | Privacy Policy | Term…" at bounding box center [253, 178] width 210 height 18
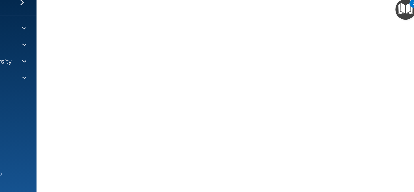
scroll to position [34, 0]
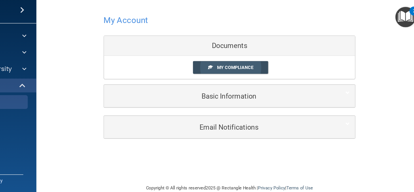
click at [248, 77] on span "My Compliance" at bounding box center [258, 76] width 30 height 4
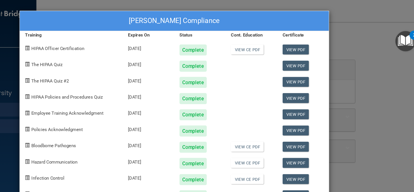
click at [364, 24] on div "Katherine R Nelson's Compliance Training Expires On Status Cont. Education Cert…" at bounding box center [207, 96] width 414 height 192
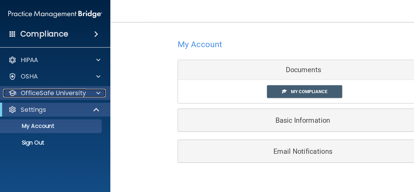
click at [78, 77] on div at bounding box center [81, 77] width 14 height 7
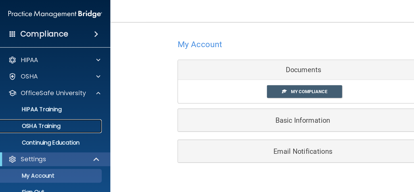
click at [54, 109] on link "OSHA Training" at bounding box center [39, 106] width 91 height 12
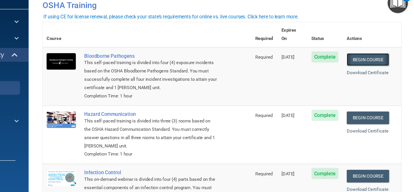
click at [382, 76] on link "Begin Course" at bounding box center [374, 81] width 35 height 11
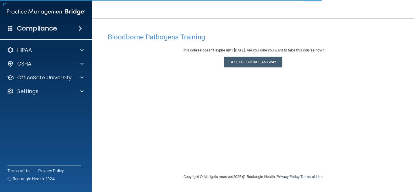
click at [271, 56] on div "This course doesn’t expire until [DATE]. Are you sure you want to take this cou…" at bounding box center [253, 58] width 291 height 23
click at [271, 63] on button "Take the course anyway!" at bounding box center [253, 62] width 58 height 11
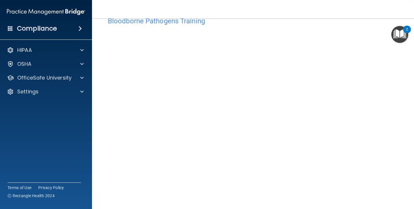
scroll to position [19, 0]
click at [393, 35] on img "Open Resource Center, 2 new notifications" at bounding box center [400, 34] width 17 height 17
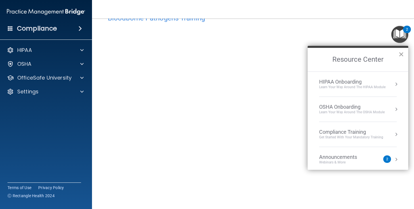
click at [399, 56] on button "×" at bounding box center [401, 54] width 5 height 9
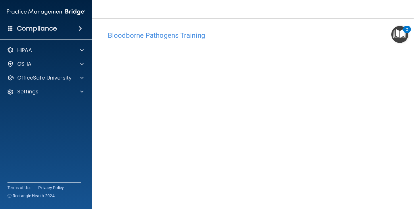
scroll to position [0, 0]
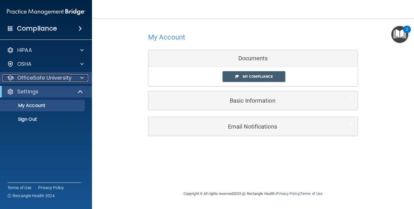
click at [80, 79] on span at bounding box center [81, 77] width 3 height 7
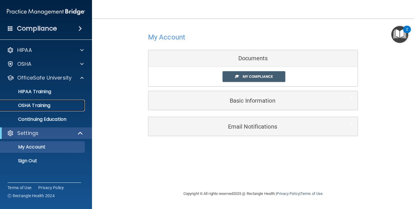
click at [71, 105] on div "OSHA Training" at bounding box center [43, 105] width 79 height 6
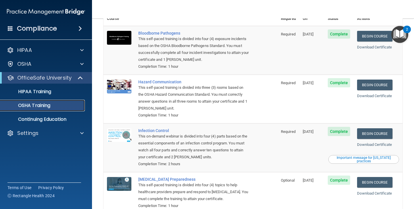
scroll to position [43, 0]
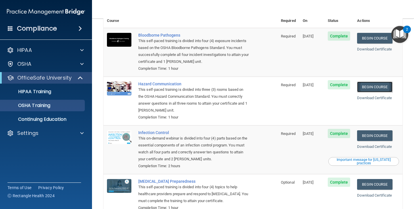
click at [377, 81] on link "Begin Course" at bounding box center [374, 86] width 35 height 11
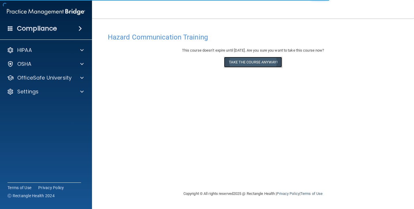
click at [279, 59] on button "Take the course anyway!" at bounding box center [253, 62] width 58 height 11
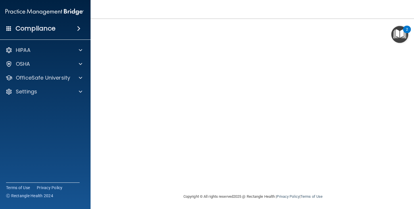
scroll to position [8, 0]
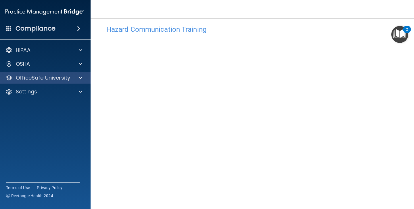
click at [71, 73] on div "OfficeSafe University" at bounding box center [45, 78] width 92 height 12
click at [71, 75] on div "OfficeSafe University" at bounding box center [36, 77] width 71 height 7
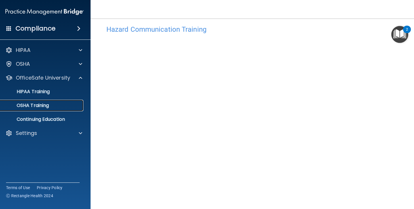
click at [72, 102] on link "OSHA Training" at bounding box center [38, 106] width 91 height 12
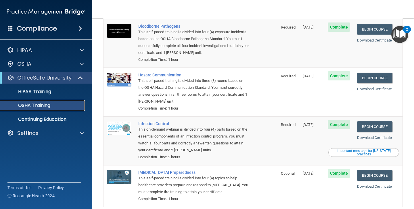
scroll to position [54, 0]
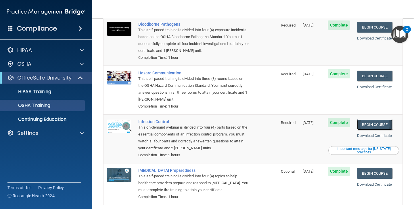
click at [373, 119] on link "Begin Course" at bounding box center [374, 124] width 35 height 11
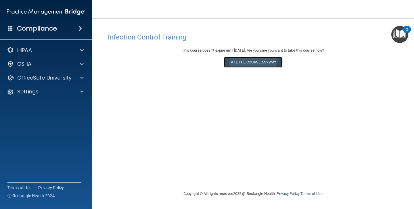
click at [243, 61] on button "Take the course anyway!" at bounding box center [253, 62] width 58 height 11
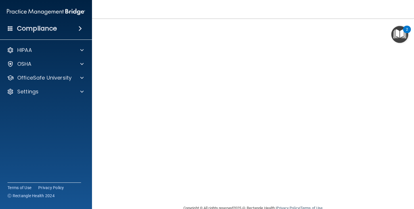
scroll to position [32, 0]
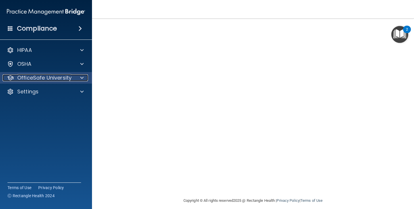
click at [84, 78] on div at bounding box center [81, 77] width 14 height 7
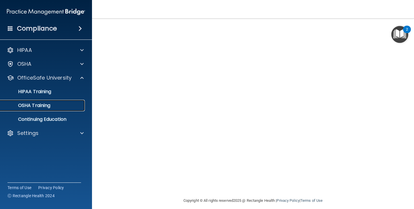
click at [70, 106] on div "OSHA Training" at bounding box center [43, 105] width 79 height 6
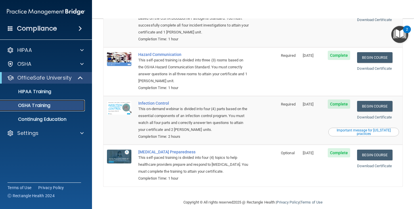
scroll to position [74, 0]
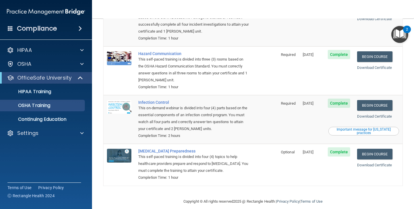
click at [63, 126] on div "HIPAA Documents and Policies Report an Incident Business Associates Emergency P…" at bounding box center [46, 92] width 92 height 101
click at [64, 120] on p "Continuing Education" at bounding box center [43, 119] width 79 height 6
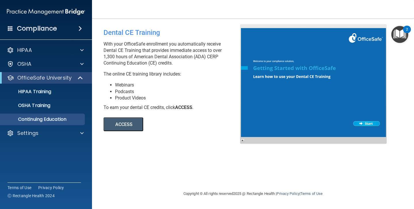
click at [118, 123] on button "ACCESS" at bounding box center [124, 124] width 40 height 14
click at [66, 111] on link "OSHA Training" at bounding box center [39, 106] width 91 height 12
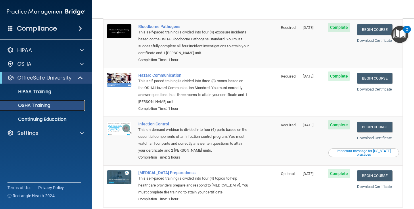
scroll to position [55, 0]
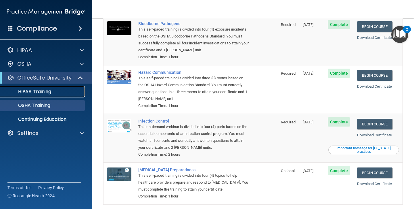
click at [81, 94] on div "HIPAA Training" at bounding box center [43, 92] width 79 height 6
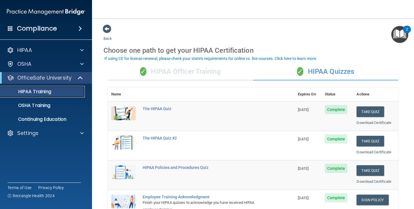
scroll to position [1, 0]
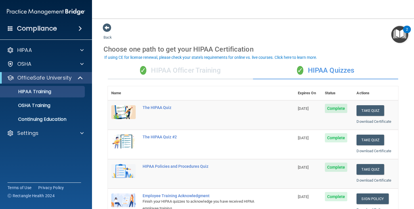
click at [200, 73] on div "✓ HIPAA Officer Training" at bounding box center [180, 70] width 145 height 17
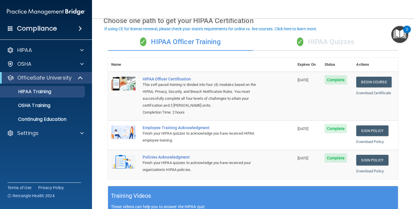
scroll to position [31, 0]
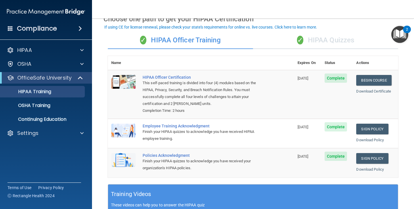
click at [320, 35] on div "✓ HIPAA Quizzes" at bounding box center [325, 40] width 145 height 17
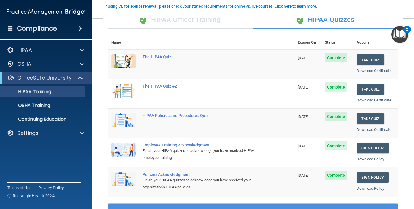
scroll to position [52, 0]
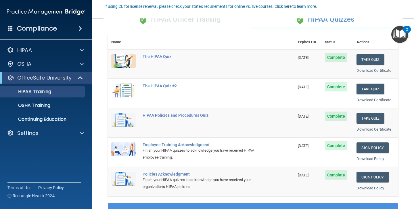
click at [229, 24] on div "✓ HIPAA Officer Training" at bounding box center [180, 19] width 145 height 17
